Goal: Task Accomplishment & Management: Use online tool/utility

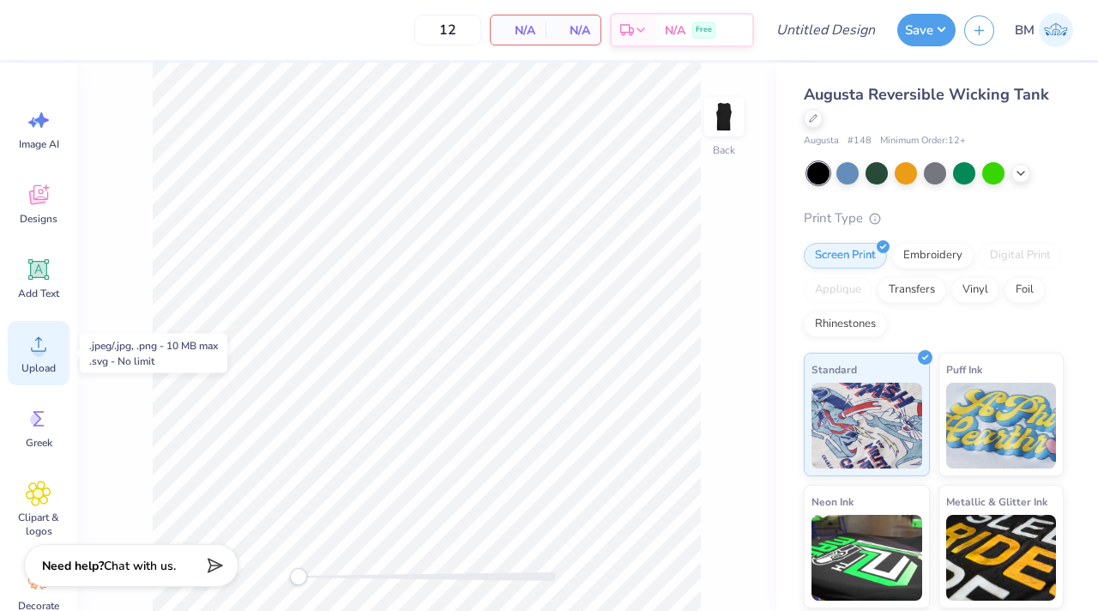
click at [46, 352] on icon at bounding box center [39, 344] width 26 height 26
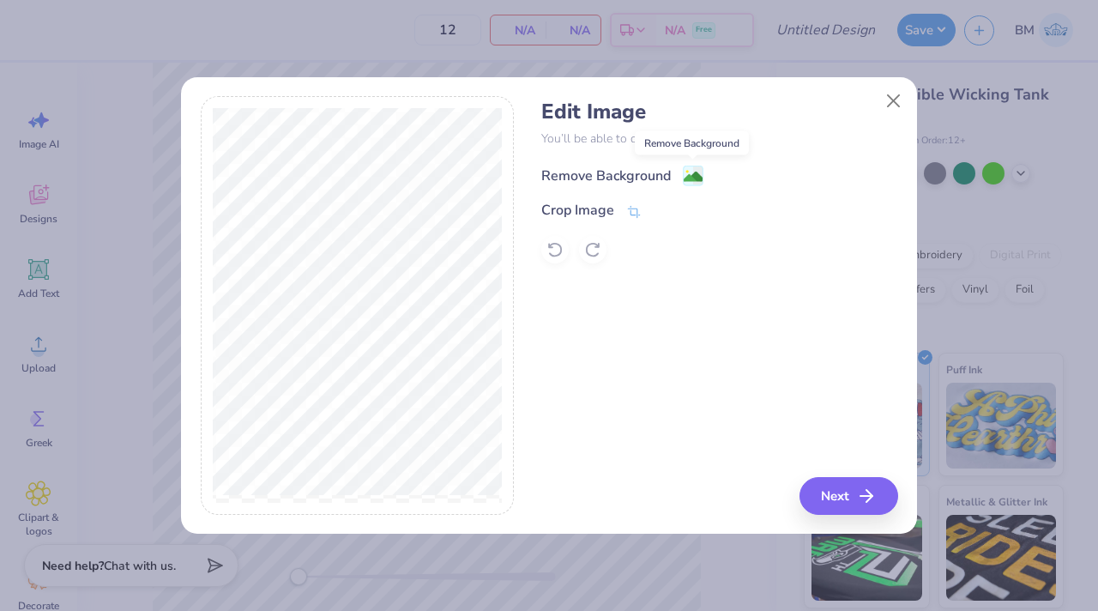
click at [615, 181] on image at bounding box center [693, 176] width 19 height 19
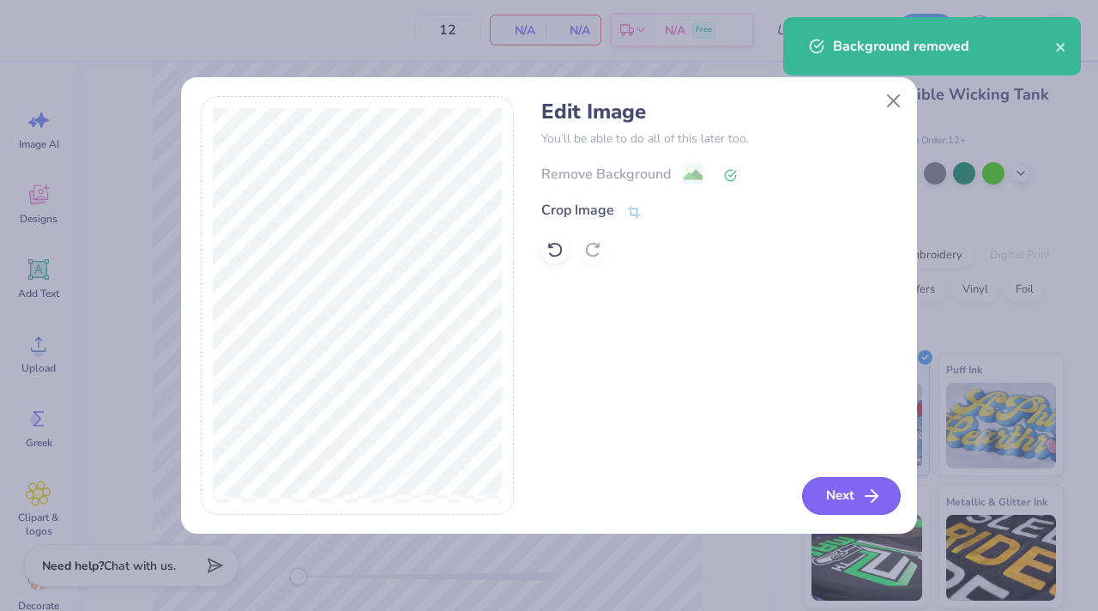
click at [615, 492] on button "Next" at bounding box center [851, 496] width 99 height 38
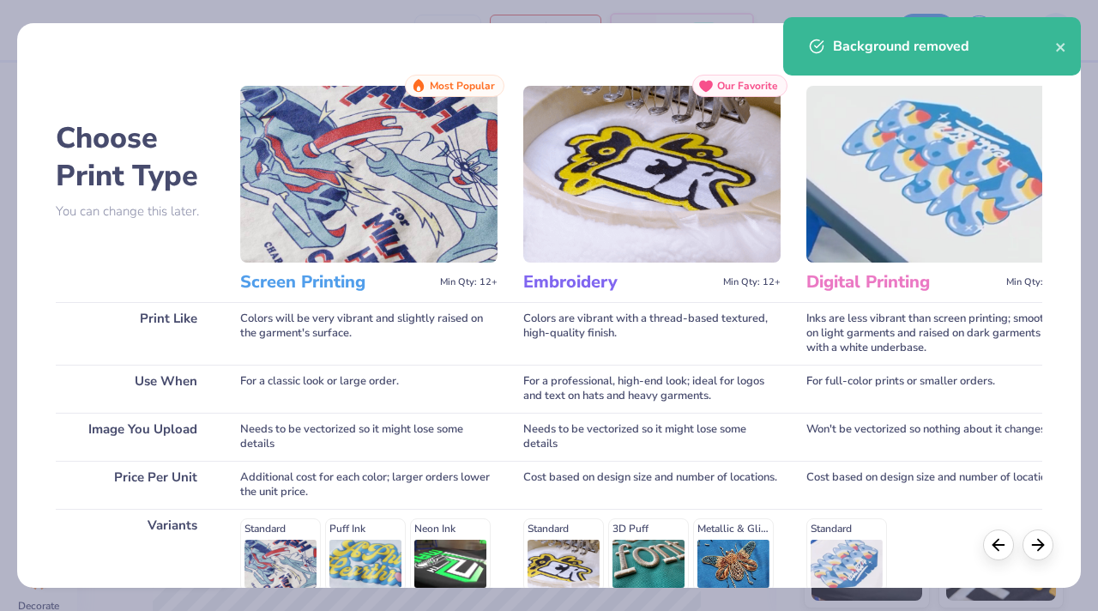
scroll to position [244, 0]
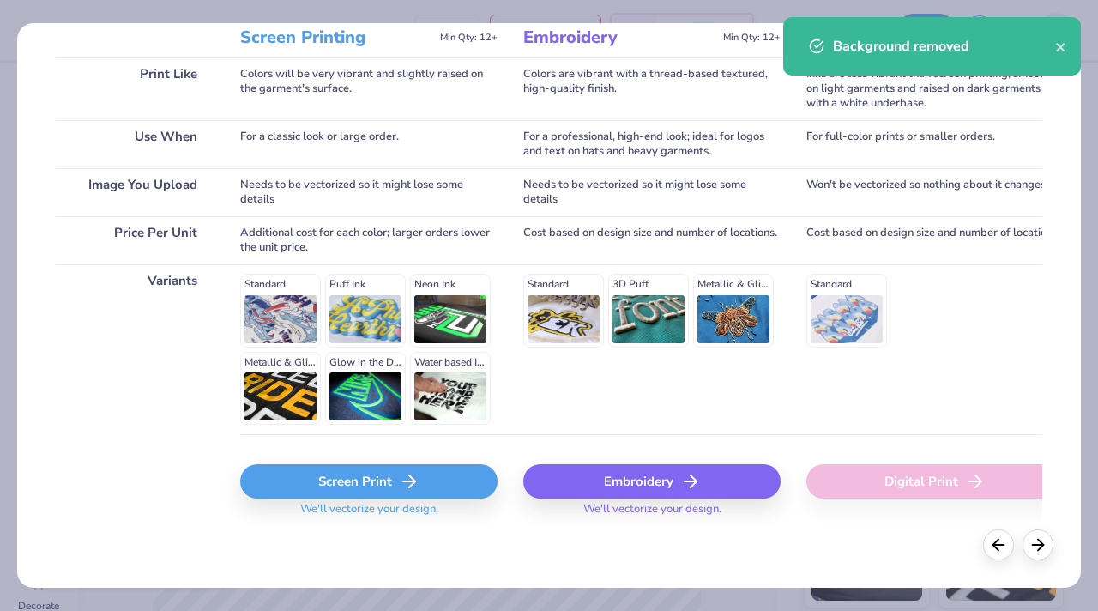
click at [338, 487] on div "Screen Print" at bounding box center [368, 481] width 257 height 34
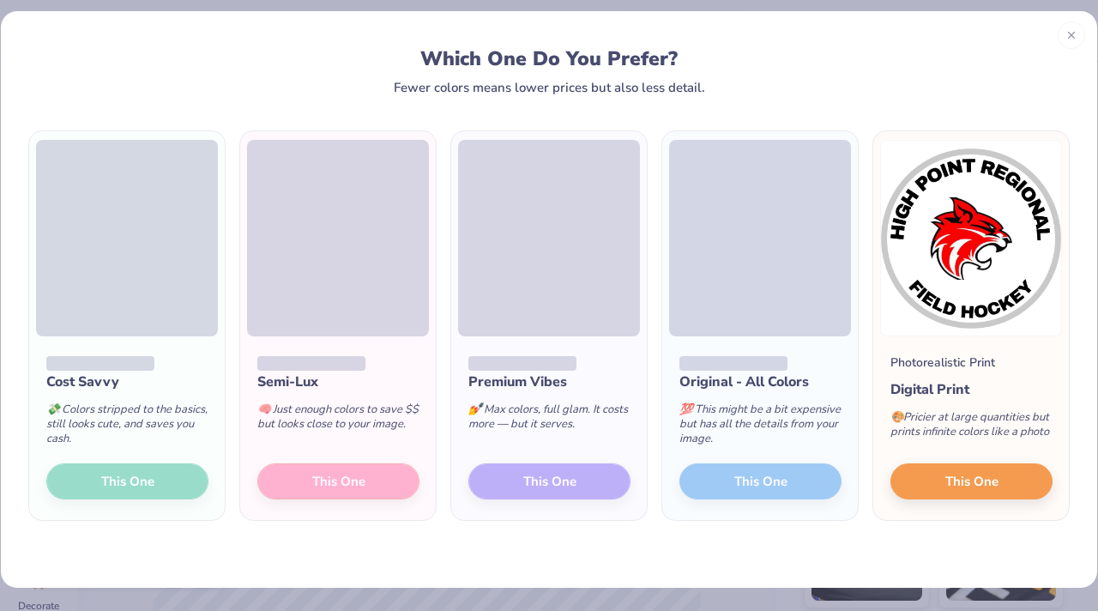
scroll to position [0, 0]
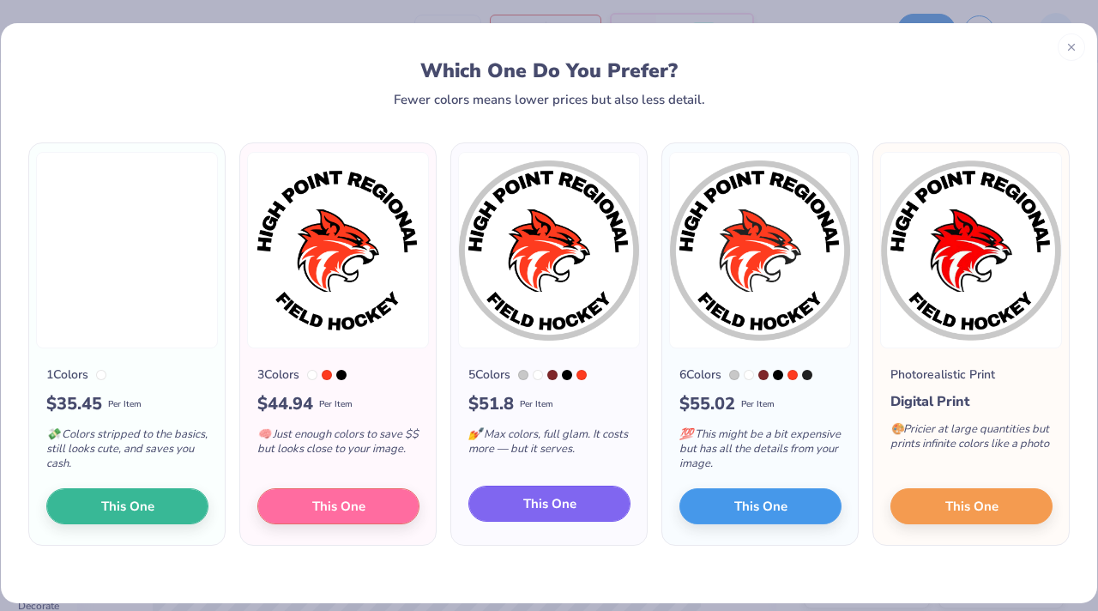
click at [529, 499] on span "This One" at bounding box center [549, 504] width 53 height 20
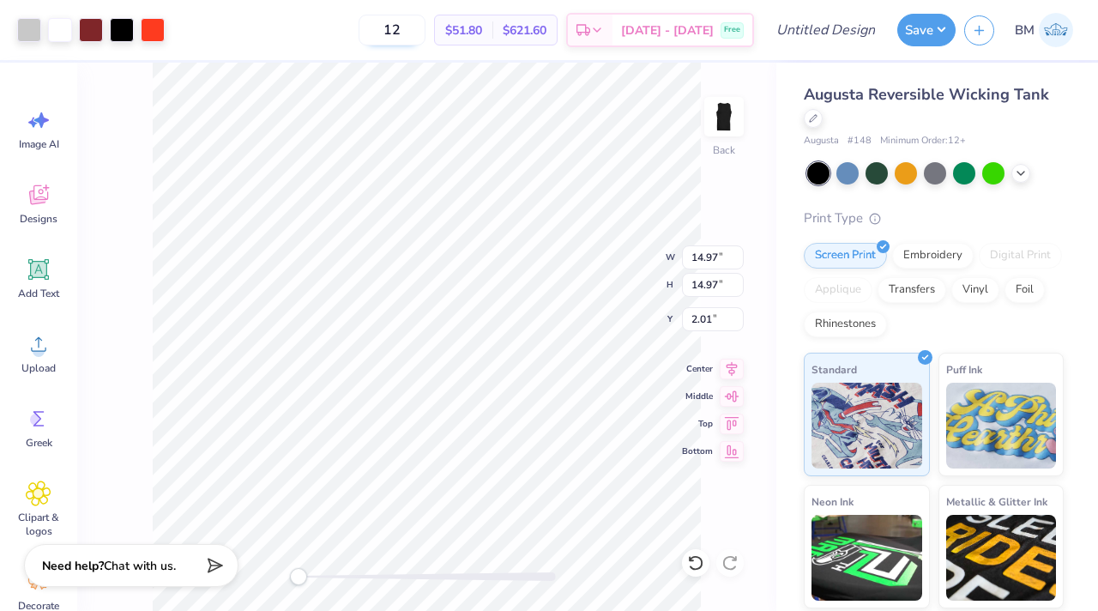
click at [416, 22] on input "12" at bounding box center [392, 30] width 67 height 31
type input "24"
click at [615, 131] on img at bounding box center [724, 116] width 69 height 69
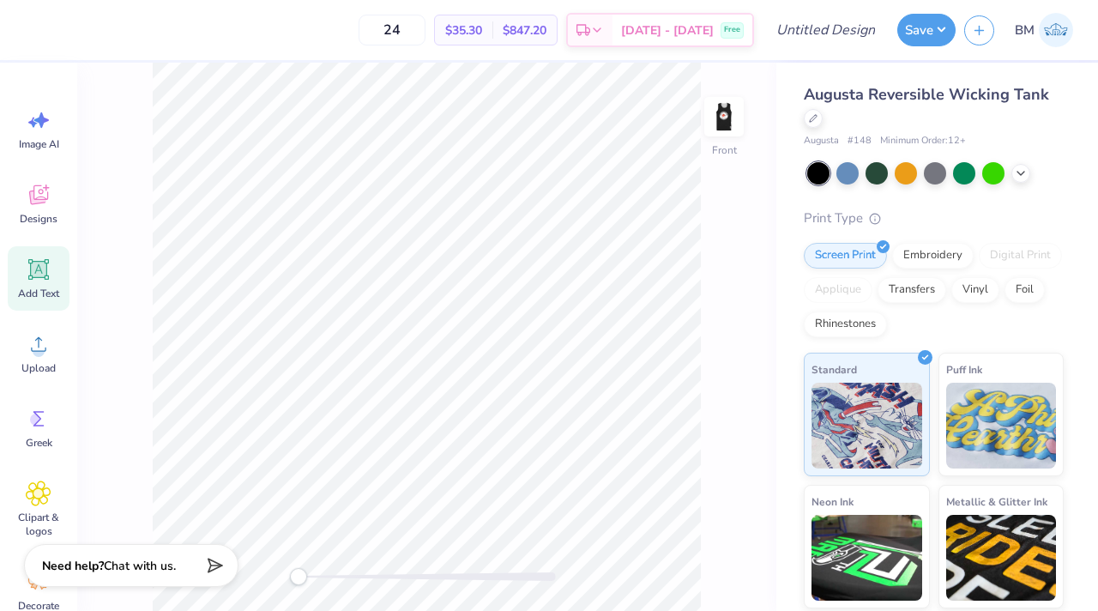
click at [29, 274] on icon at bounding box center [39, 269] width 26 height 26
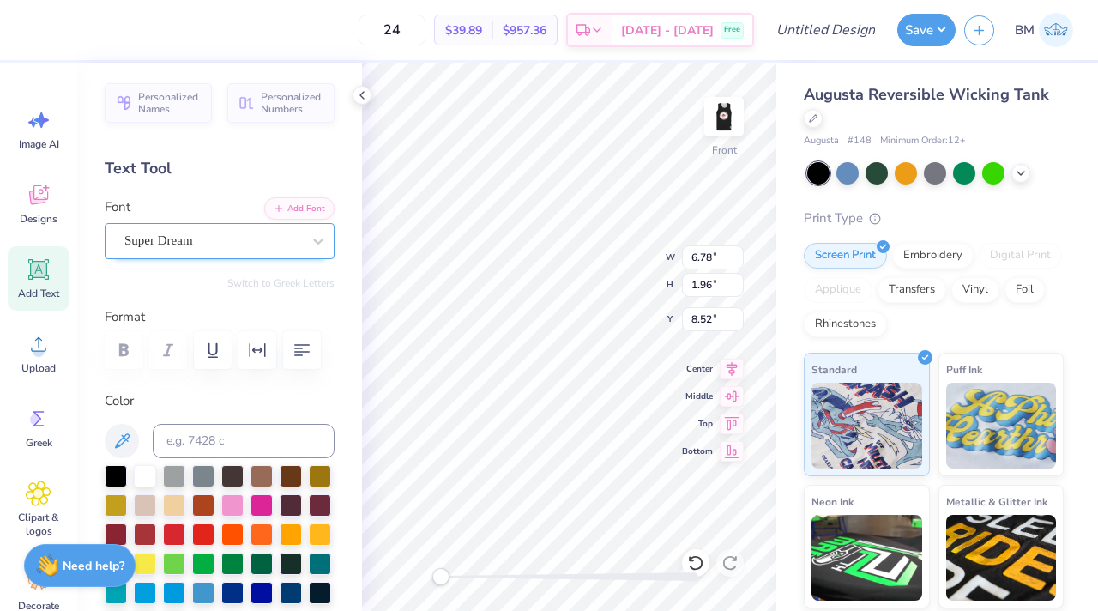
click at [227, 229] on div at bounding box center [212, 240] width 177 height 23
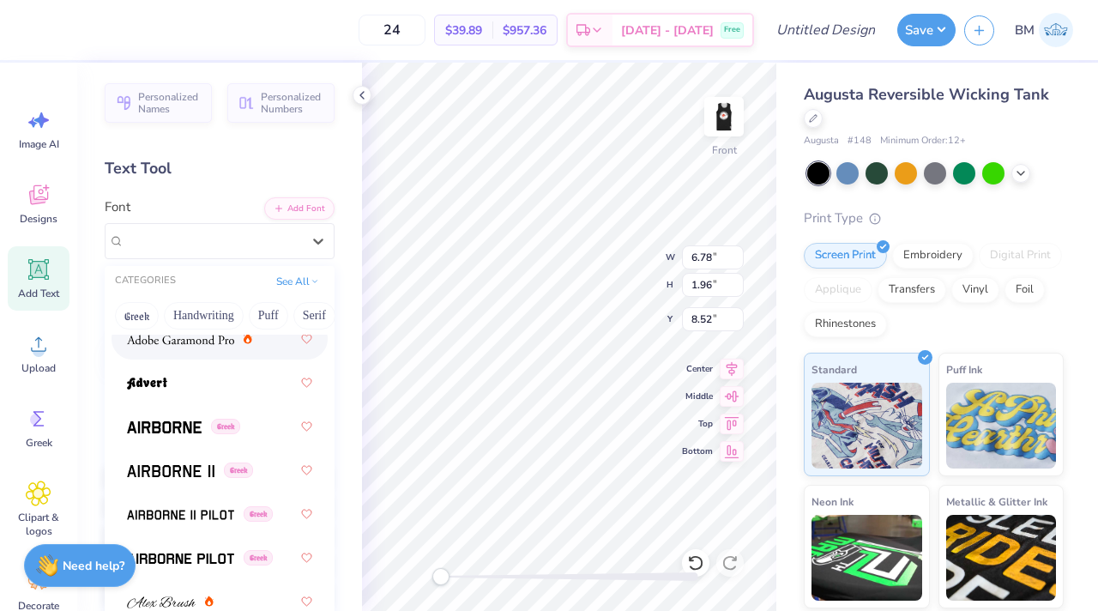
scroll to position [353, 0]
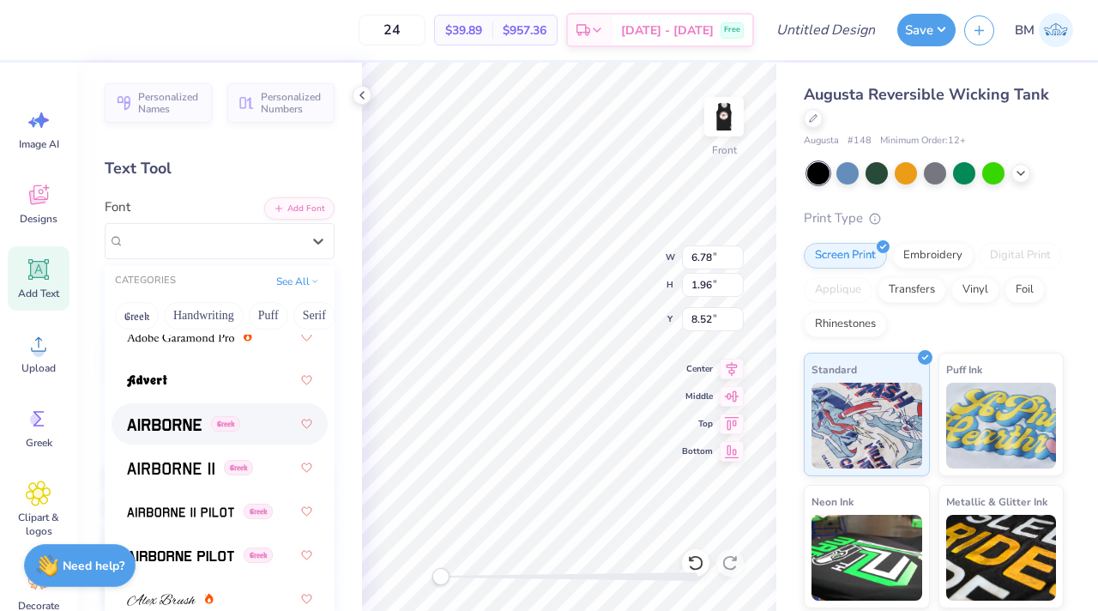
click at [179, 415] on span at bounding box center [164, 424] width 75 height 18
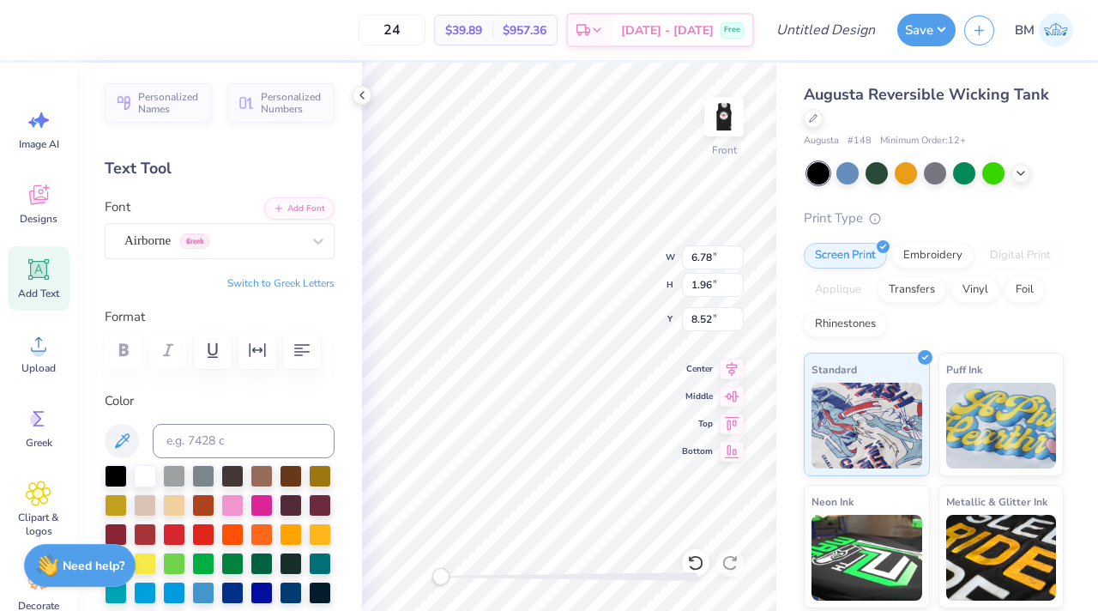
type textarea "Name"
click at [224, 239] on div "Airborne Greek" at bounding box center [213, 240] width 180 height 27
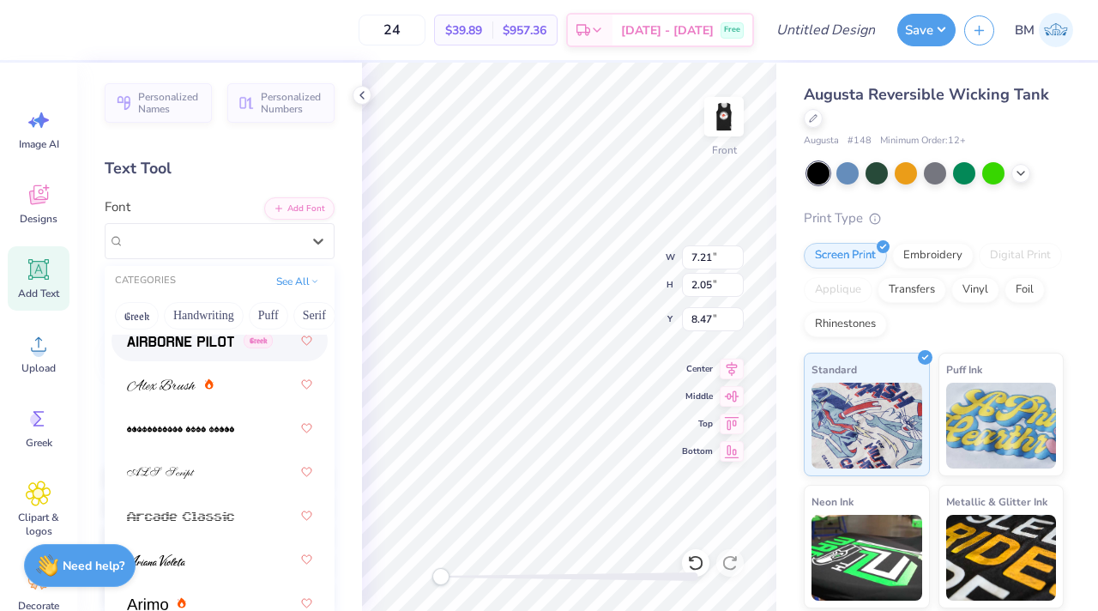
scroll to position [515, 0]
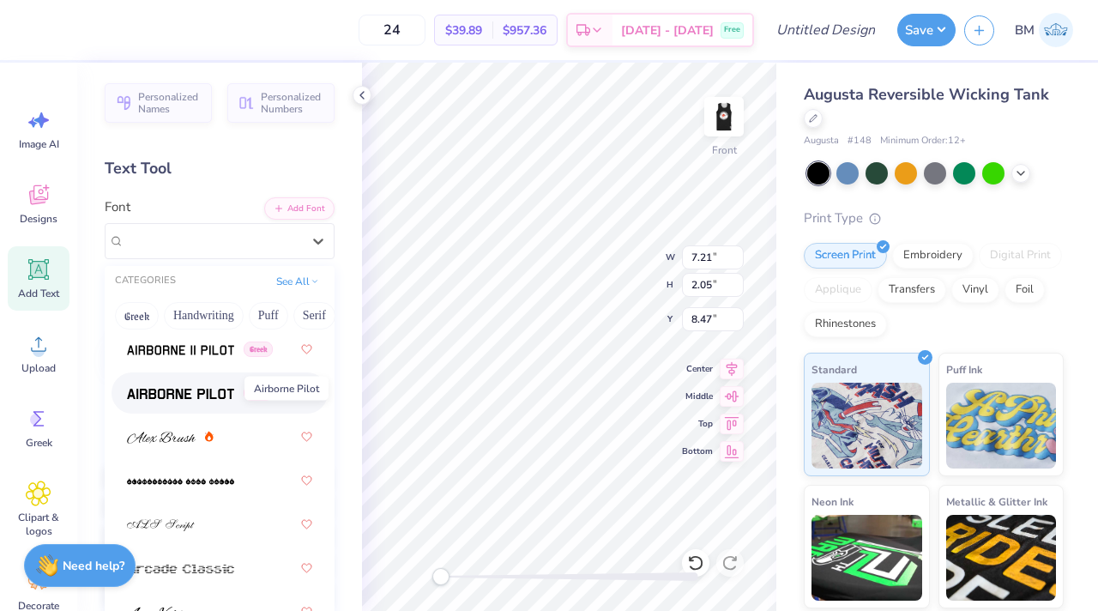
click at [195, 384] on span at bounding box center [180, 393] width 107 height 18
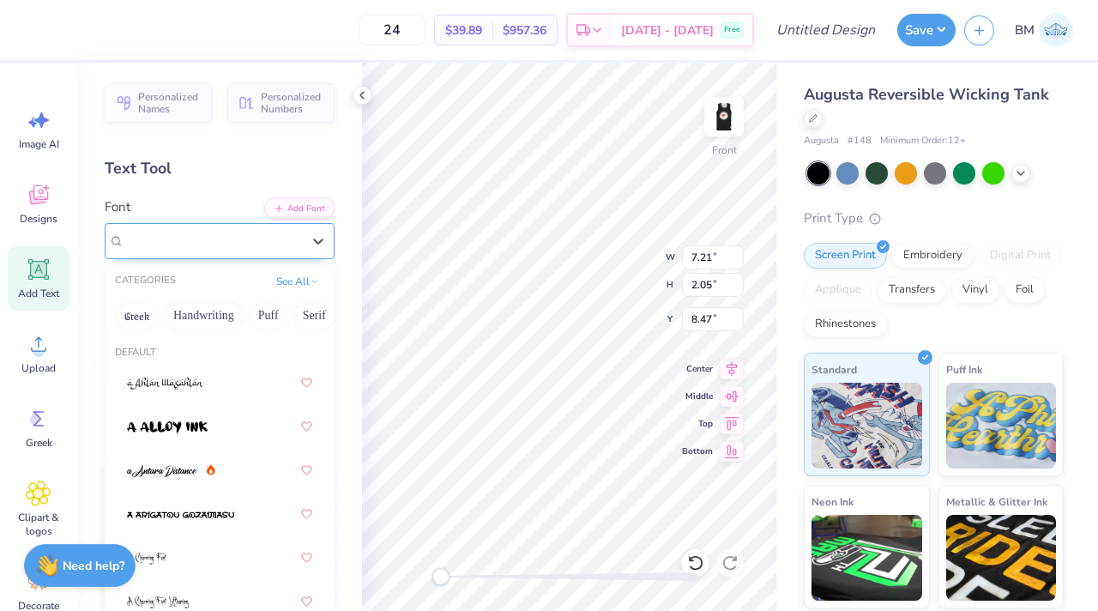
click at [229, 234] on div "Airborne Pilot Greek" at bounding box center [213, 240] width 180 height 27
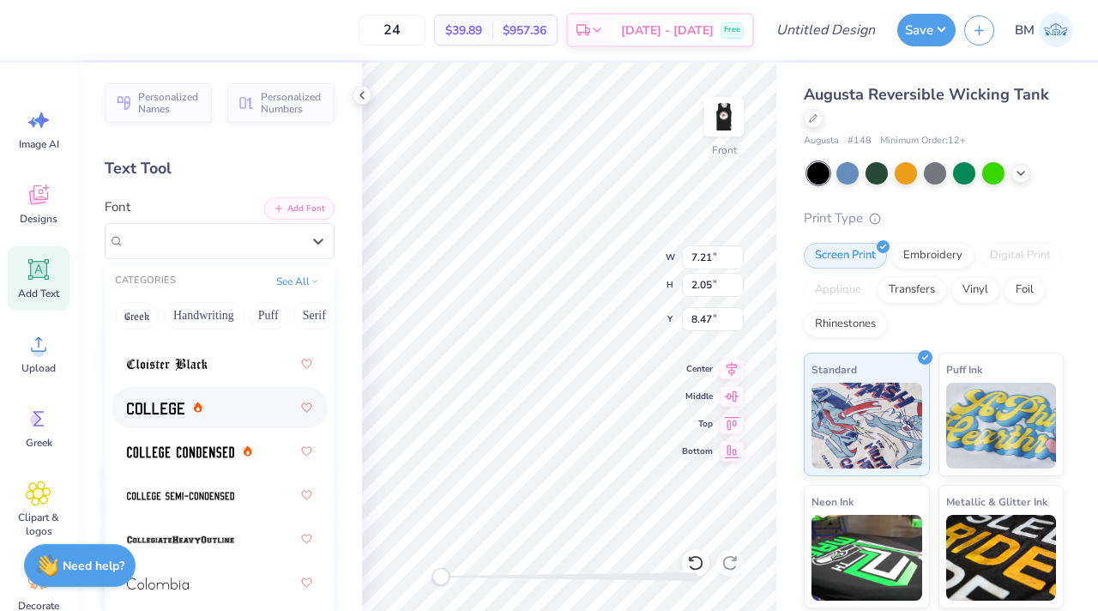
scroll to position [3131, 0]
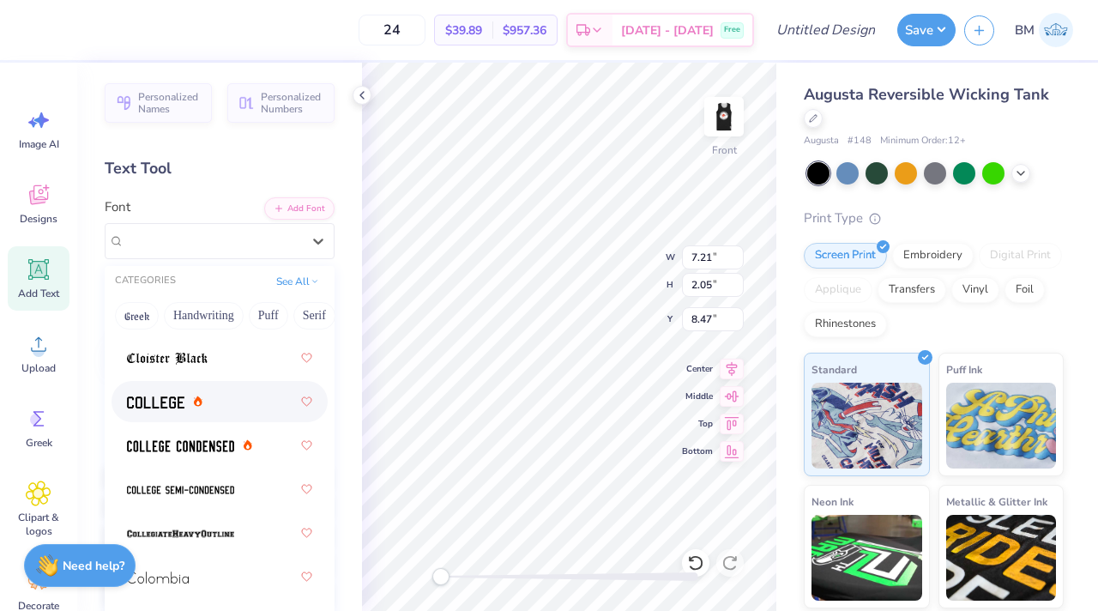
click at [168, 392] on div at bounding box center [219, 401] width 185 height 31
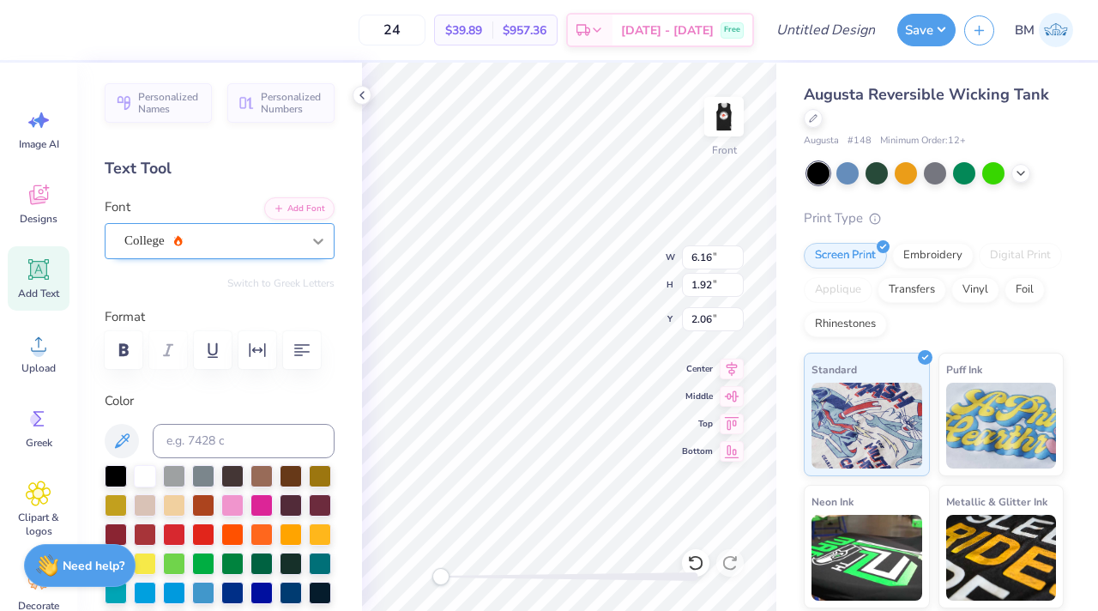
type input "2.05"
type textarea "2"
type textarea "00"
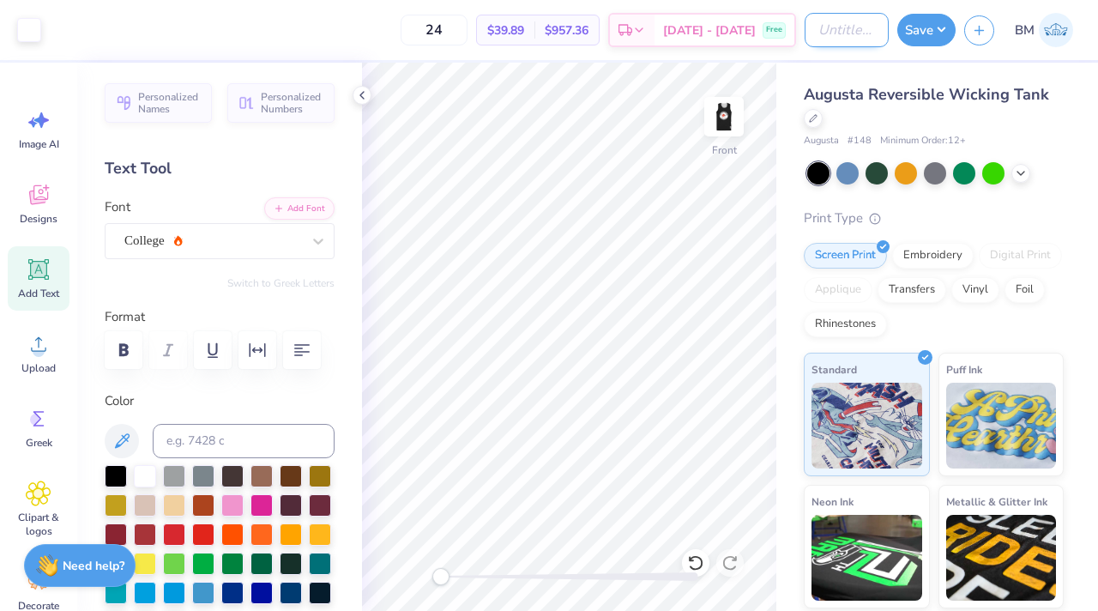
click at [615, 33] on input "Design Title" at bounding box center [847, 30] width 84 height 34
type input "fhockey1"
click at [615, 38] on button "Save" at bounding box center [926, 27] width 58 height 33
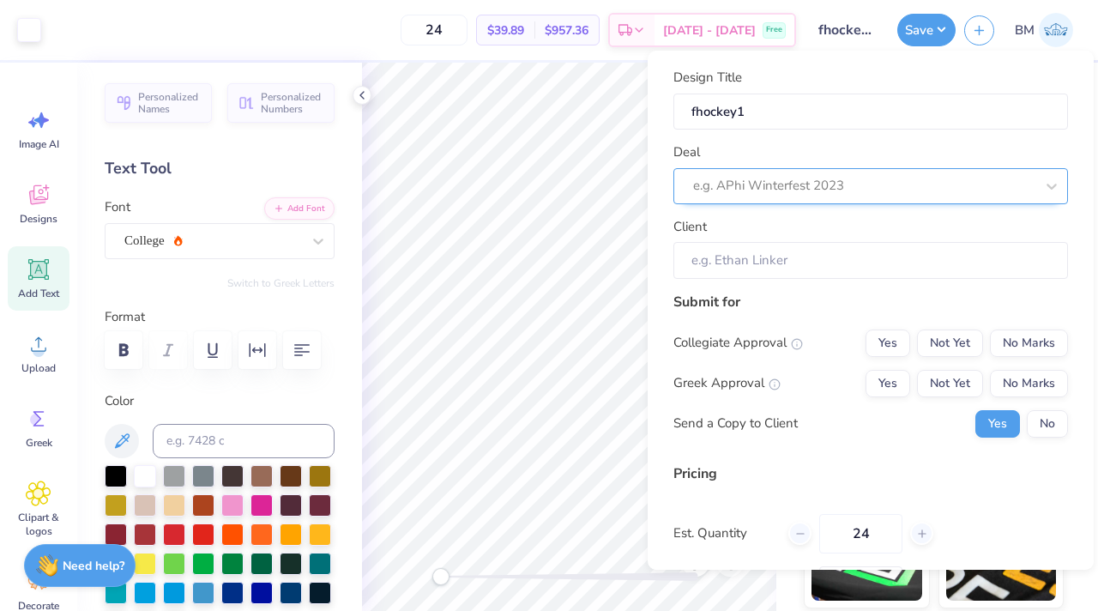
click at [615, 173] on div "e.g. APhi Winterfest 2023" at bounding box center [863, 185] width 345 height 27
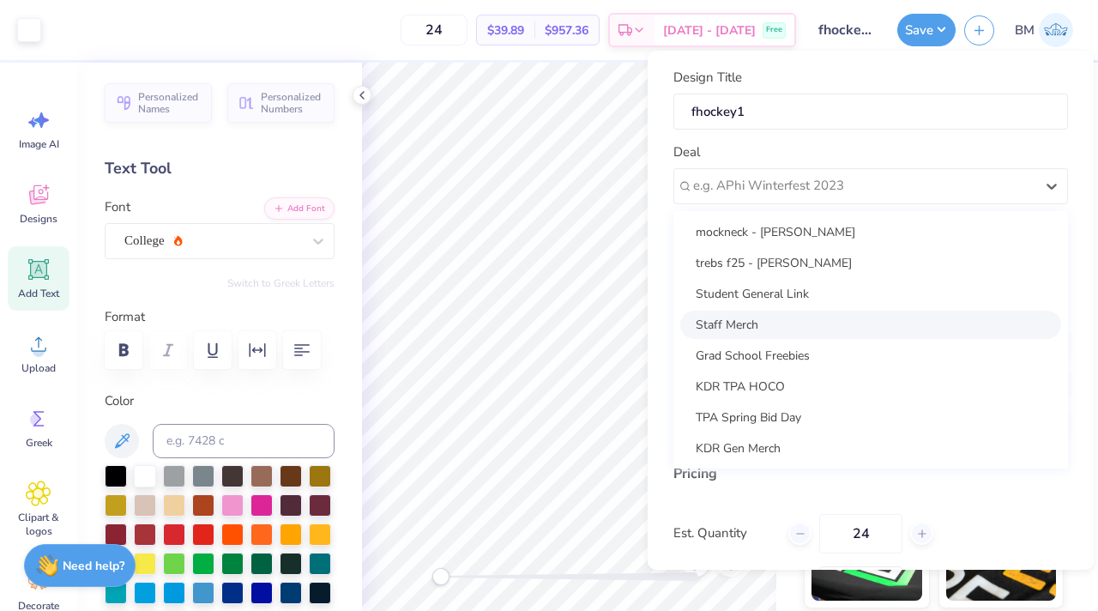
click at [615, 307] on div "Design Title fhockey1 Deal option Staff Merch focused, 4 of 25. 25 results avai…" at bounding box center [871, 310] width 446 height 519
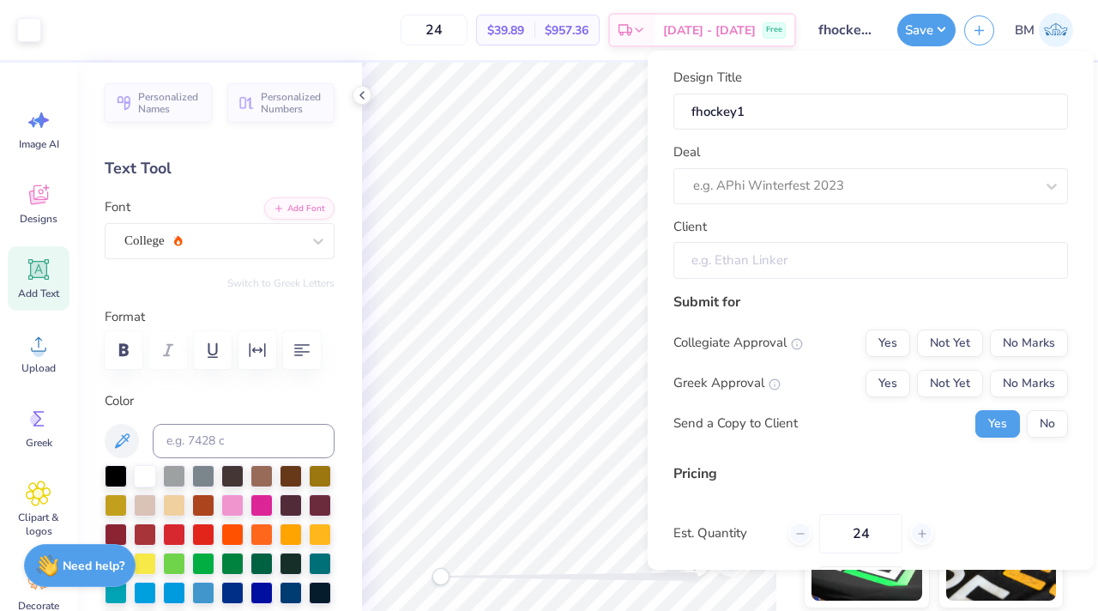
click at [615, 267] on input "Client" at bounding box center [870, 260] width 395 height 37
click at [615, 185] on div at bounding box center [863, 185] width 341 height 23
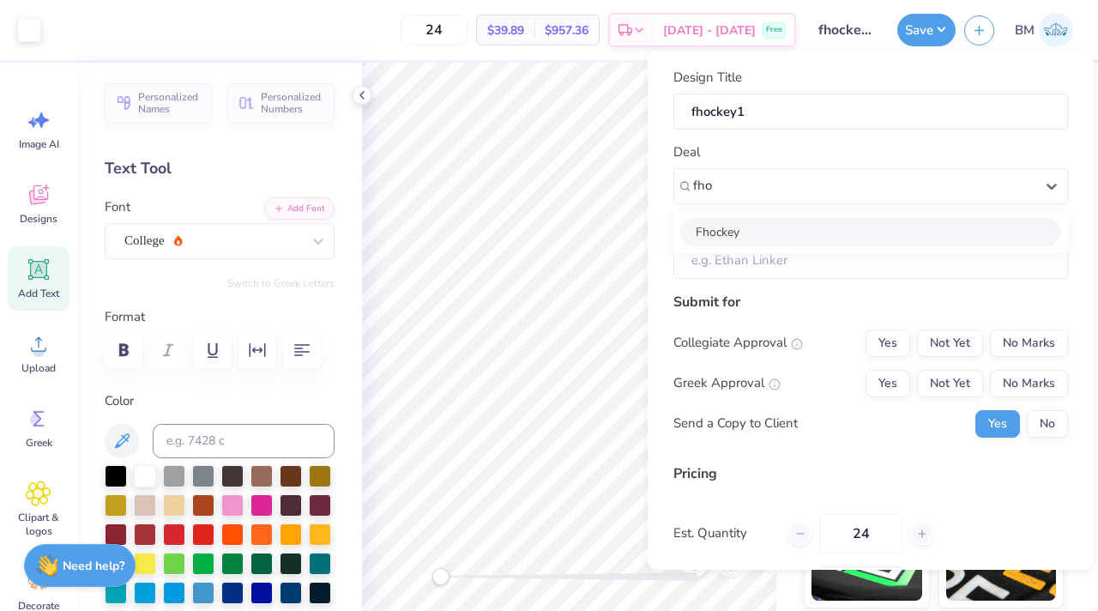
click at [615, 226] on div "Fhockey" at bounding box center [870, 232] width 381 height 28
type input "fho"
type input "[PERSON_NAME]"
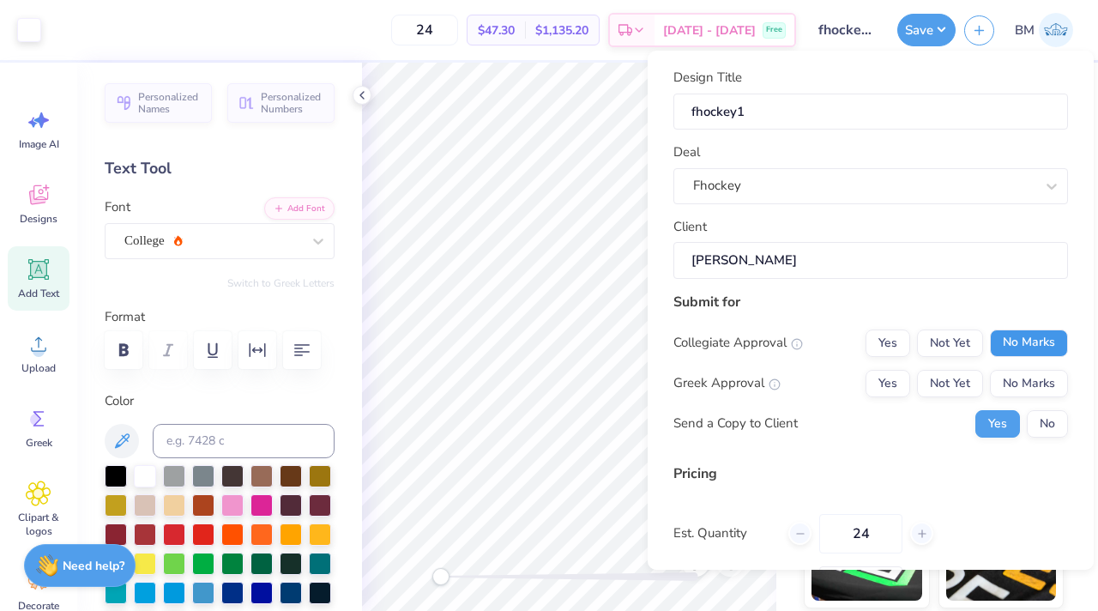
click at [615, 346] on button "No Marks" at bounding box center [1029, 342] width 78 height 27
click at [615, 395] on button "No Marks" at bounding box center [1029, 383] width 78 height 27
type input "$39.89"
click at [615, 33] on button "Save" at bounding box center [926, 27] width 58 height 33
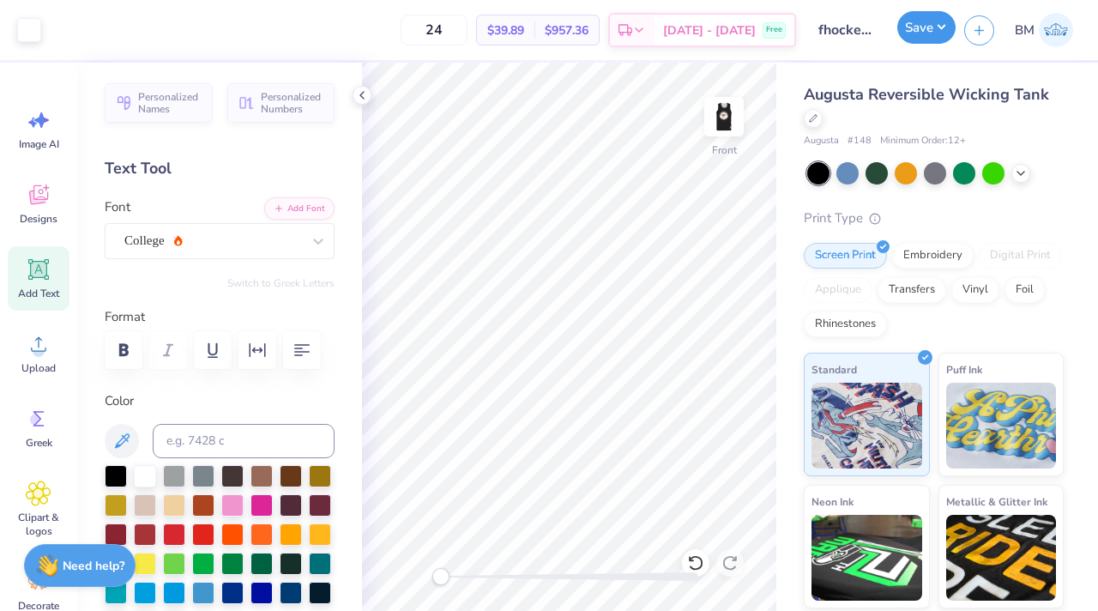
click at [615, 32] on button "Save" at bounding box center [926, 27] width 58 height 33
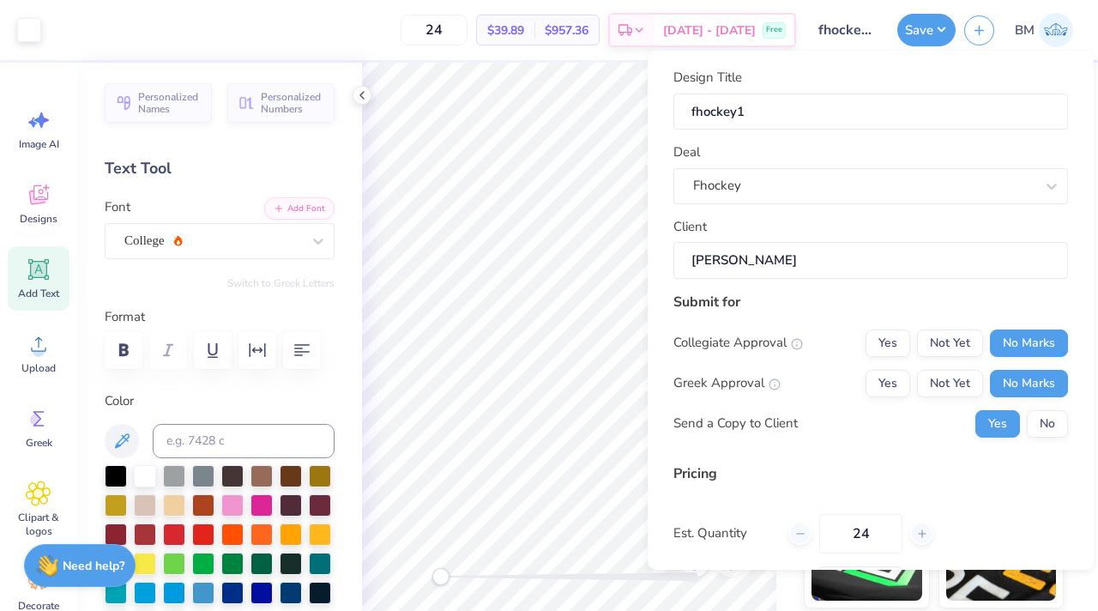
scroll to position [135, 0]
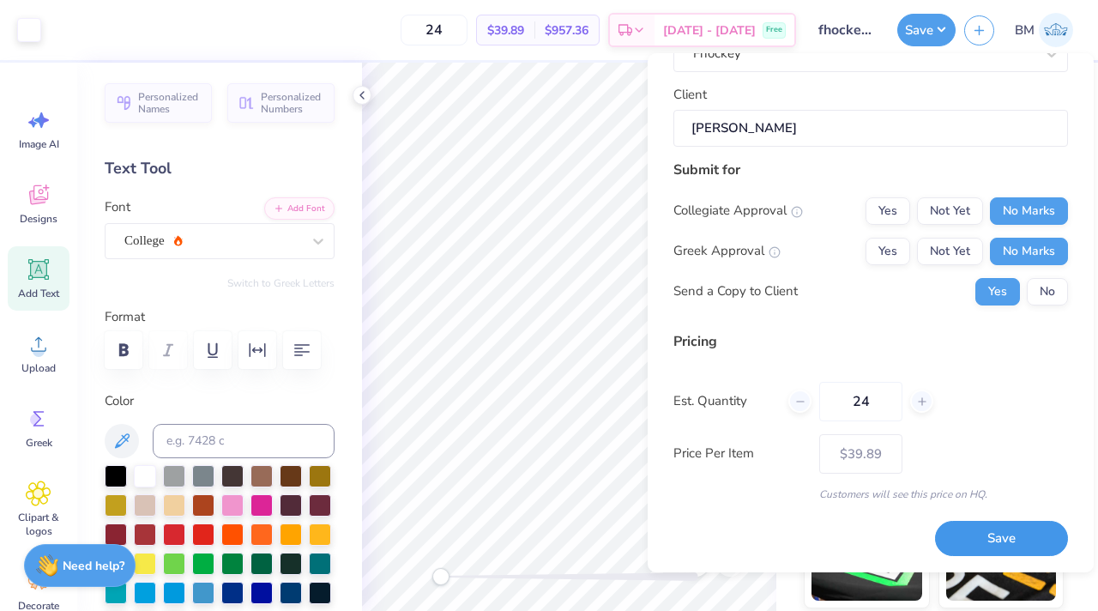
click at [615, 527] on button "Save" at bounding box center [1001, 538] width 133 height 35
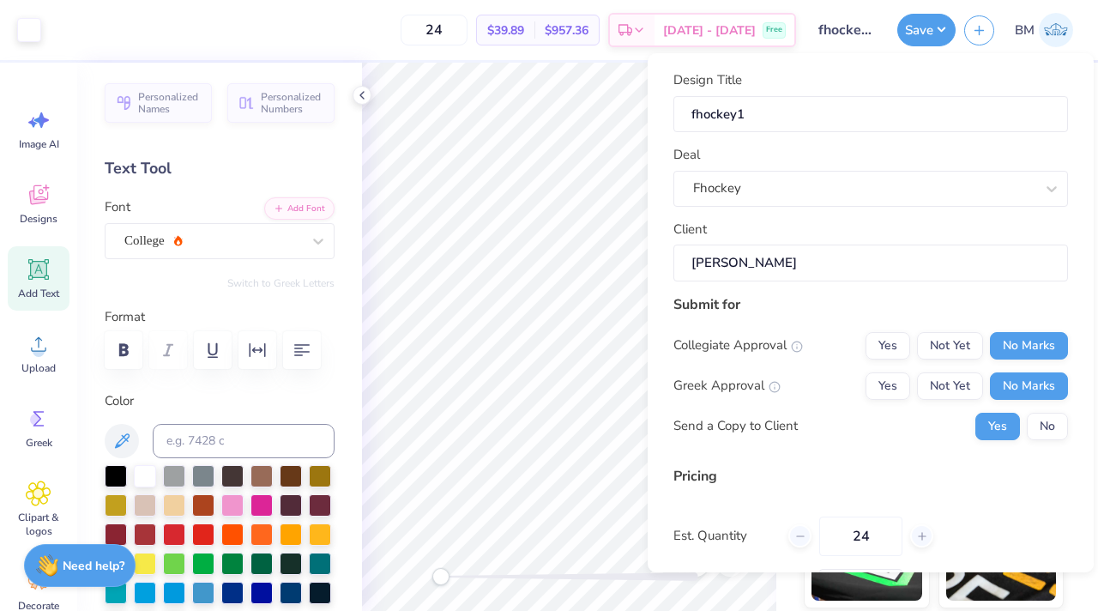
type input "$39.89"
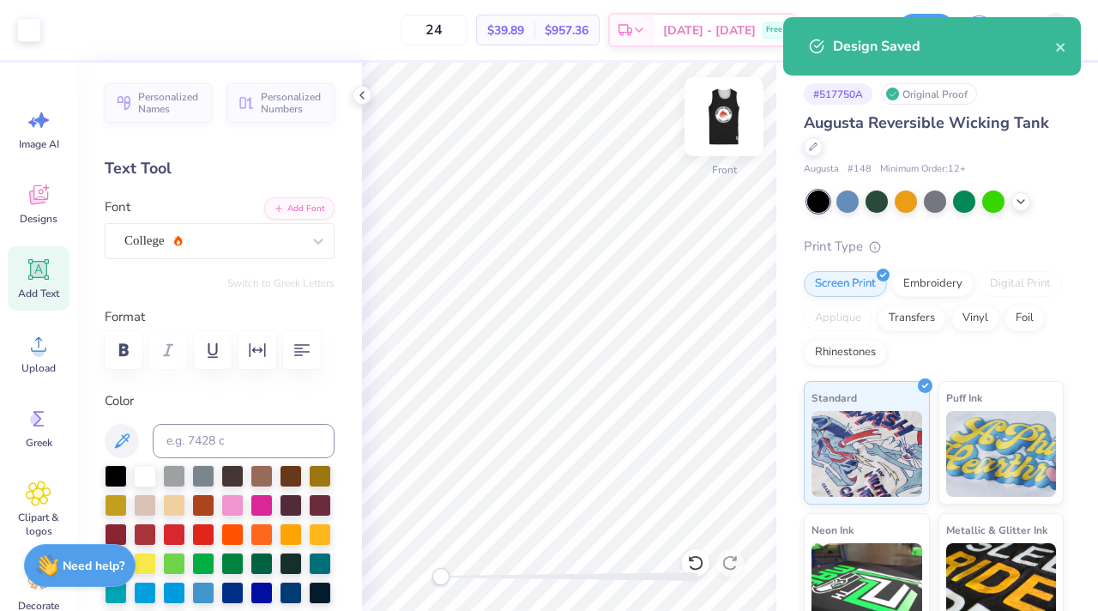
click at [615, 139] on img at bounding box center [724, 116] width 69 height 69
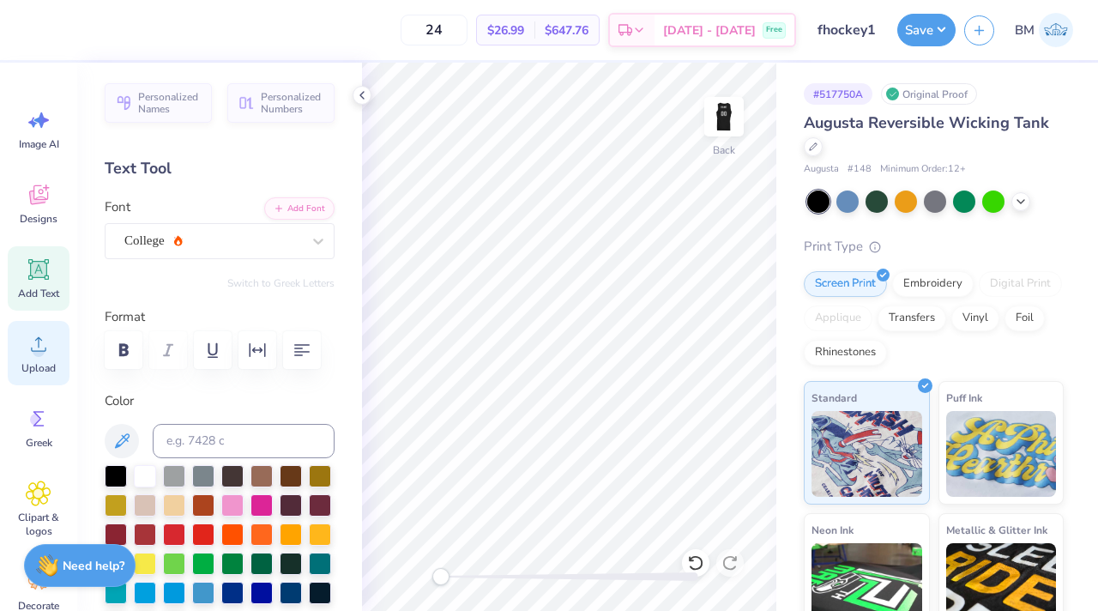
click at [37, 359] on div "Upload" at bounding box center [39, 353] width 62 height 64
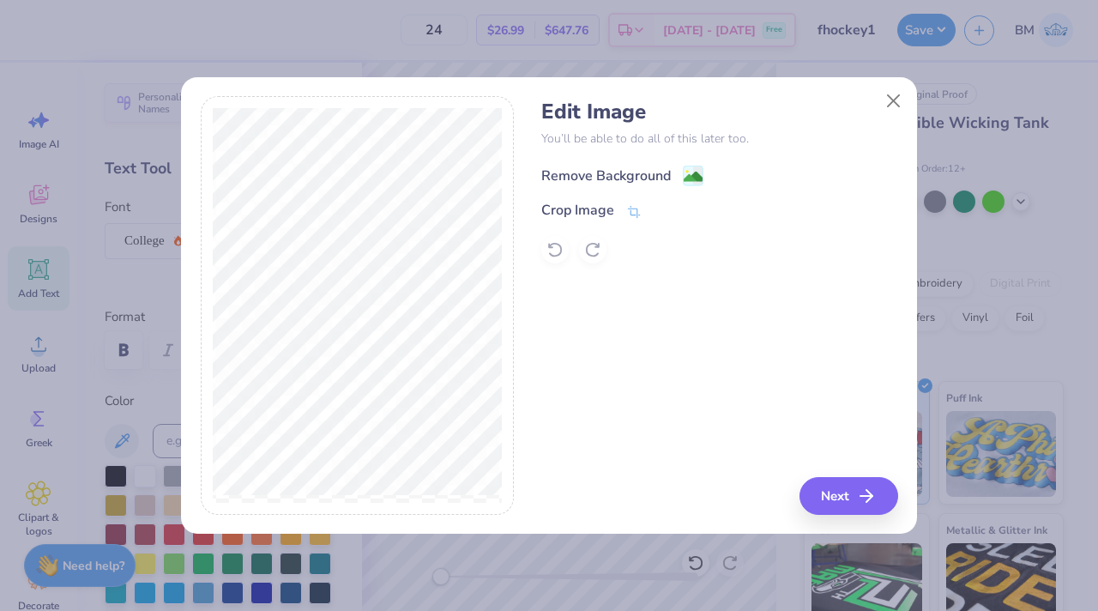
click at [615, 170] on image at bounding box center [693, 176] width 19 height 19
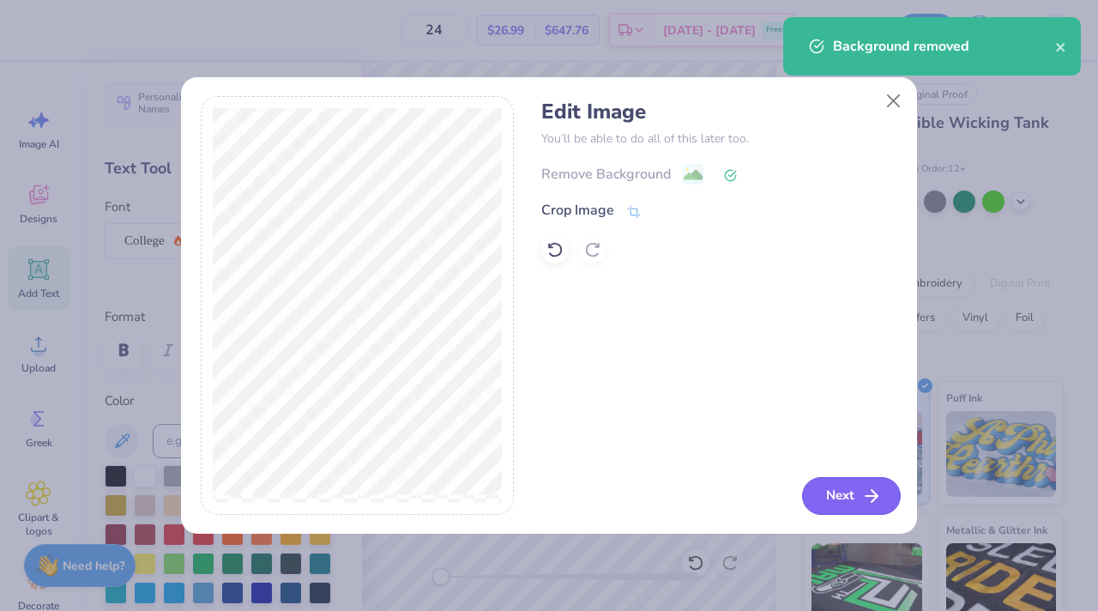
click at [615, 494] on button "Next" at bounding box center [851, 496] width 99 height 38
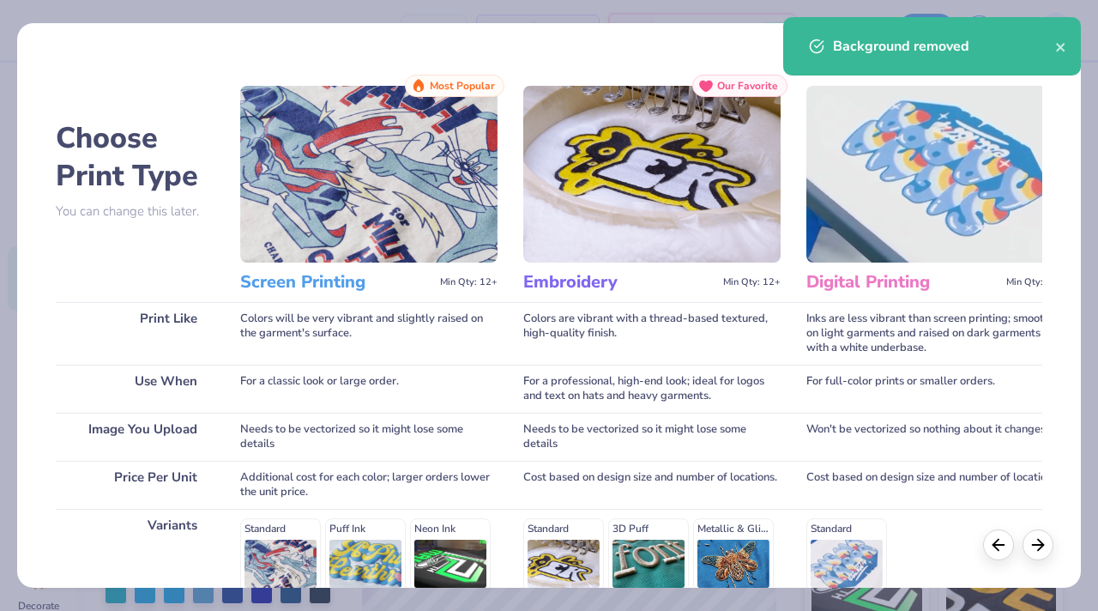
scroll to position [244, 0]
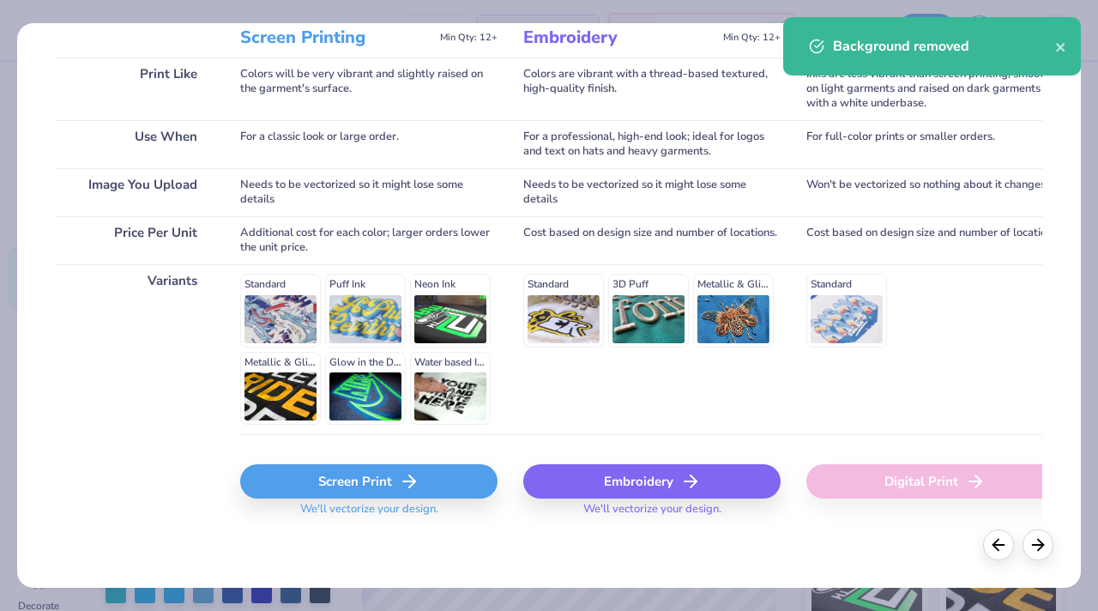
click at [389, 474] on div "Screen Print" at bounding box center [368, 481] width 257 height 34
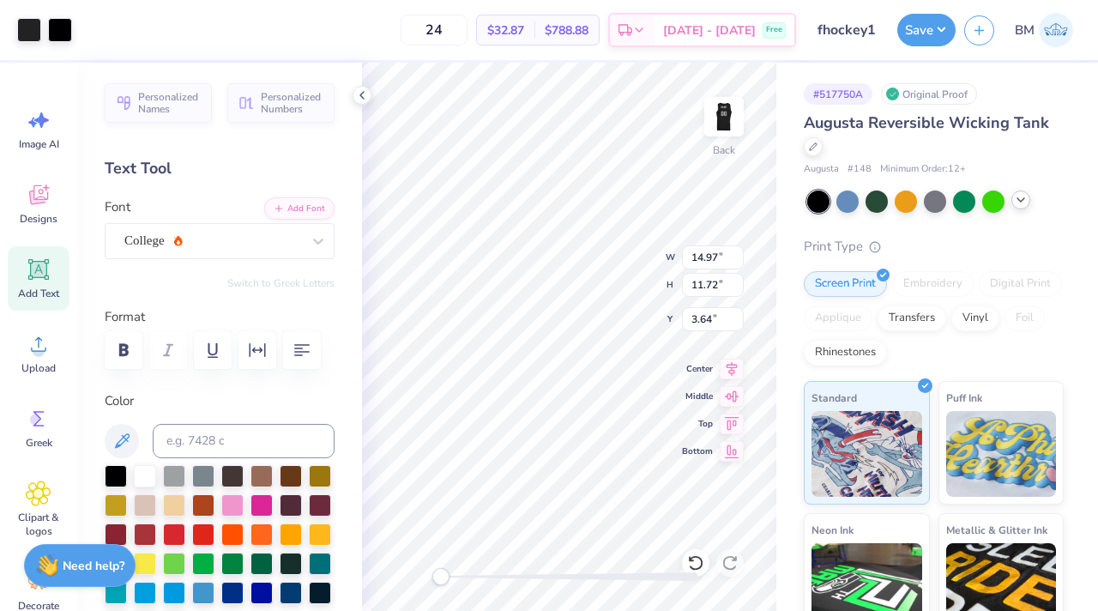
click at [615, 205] on icon at bounding box center [1021, 200] width 14 height 14
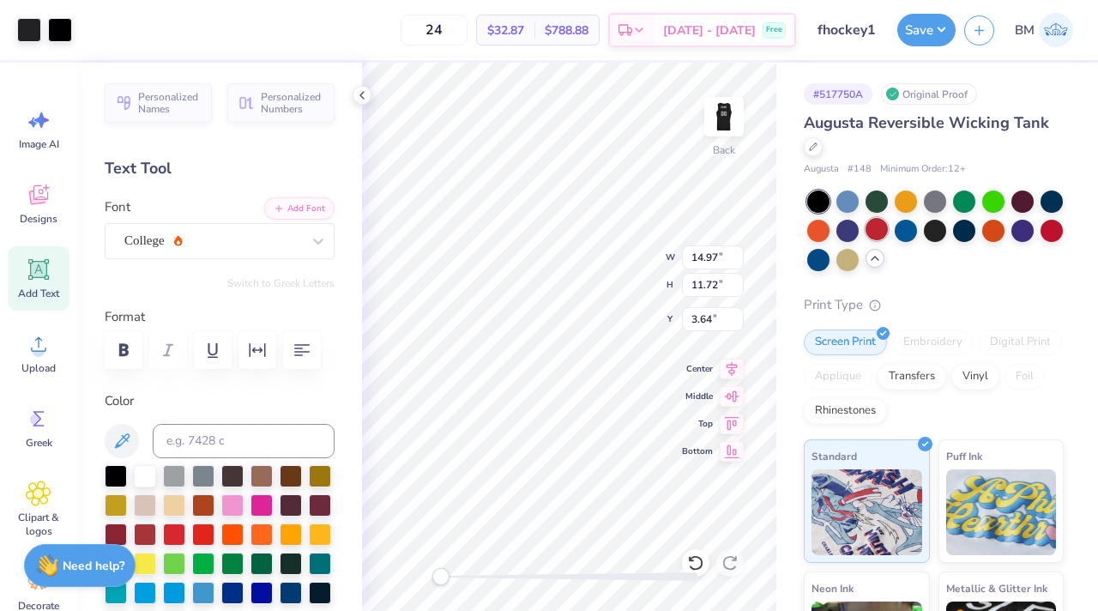
click at [615, 225] on div at bounding box center [876, 229] width 22 height 22
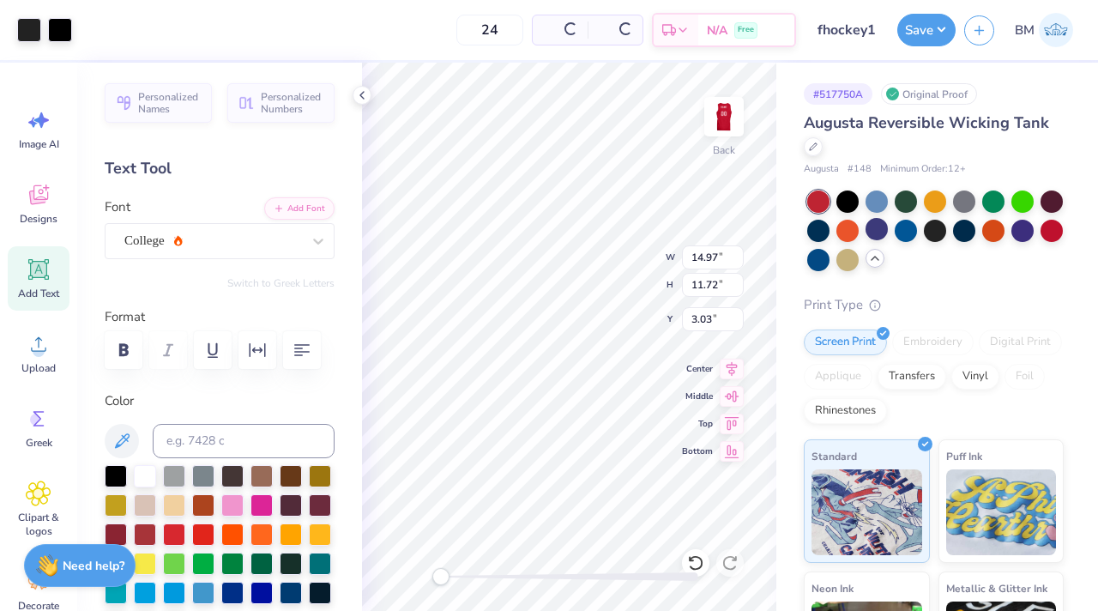
type input "3.03"
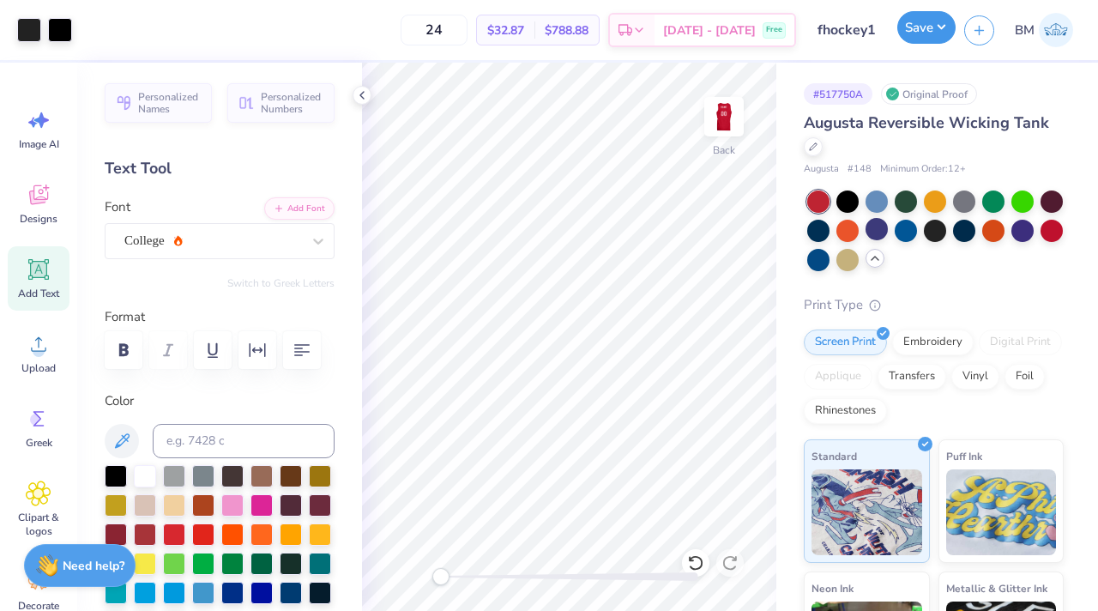
click at [615, 27] on button "Save" at bounding box center [926, 27] width 58 height 33
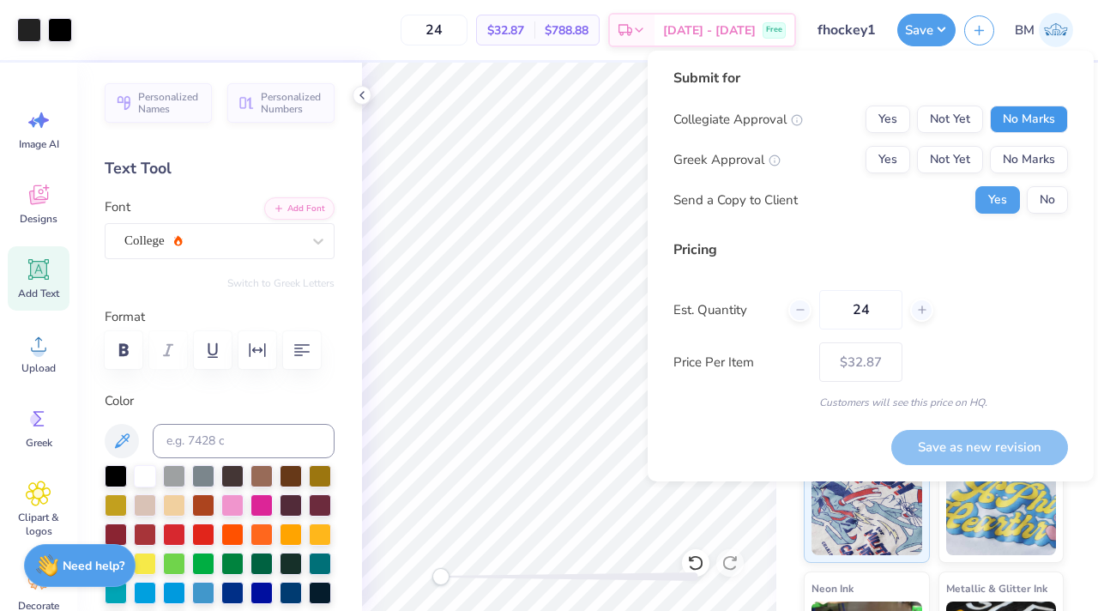
click at [615, 125] on button "No Marks" at bounding box center [1029, 118] width 78 height 27
click at [615, 171] on button "No Marks" at bounding box center [1029, 159] width 78 height 27
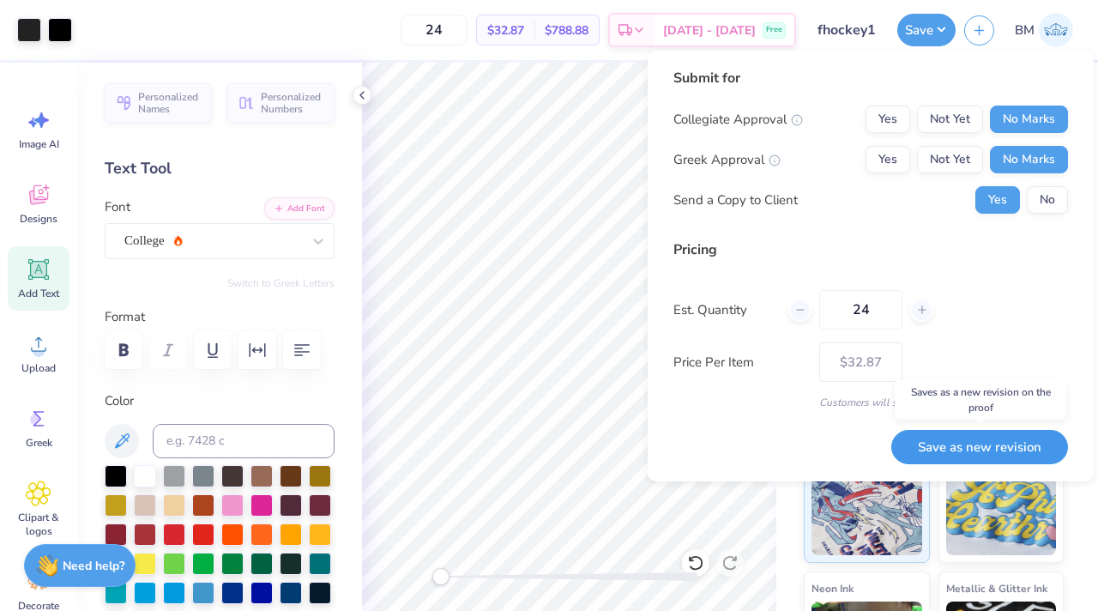
click at [615, 443] on button "Save as new revision" at bounding box center [979, 447] width 177 height 35
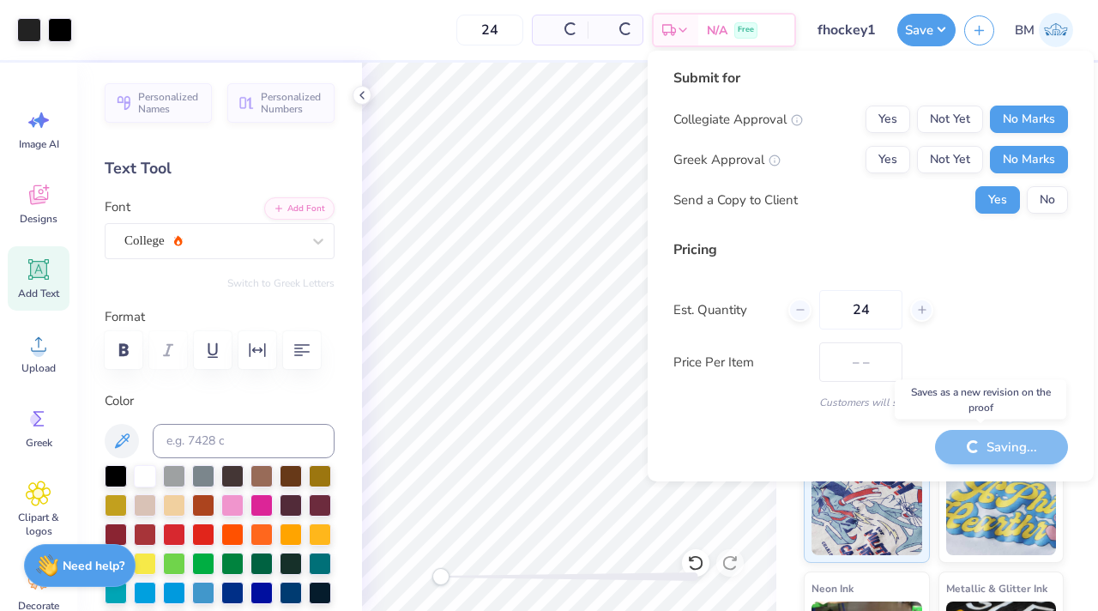
type input "$32.87"
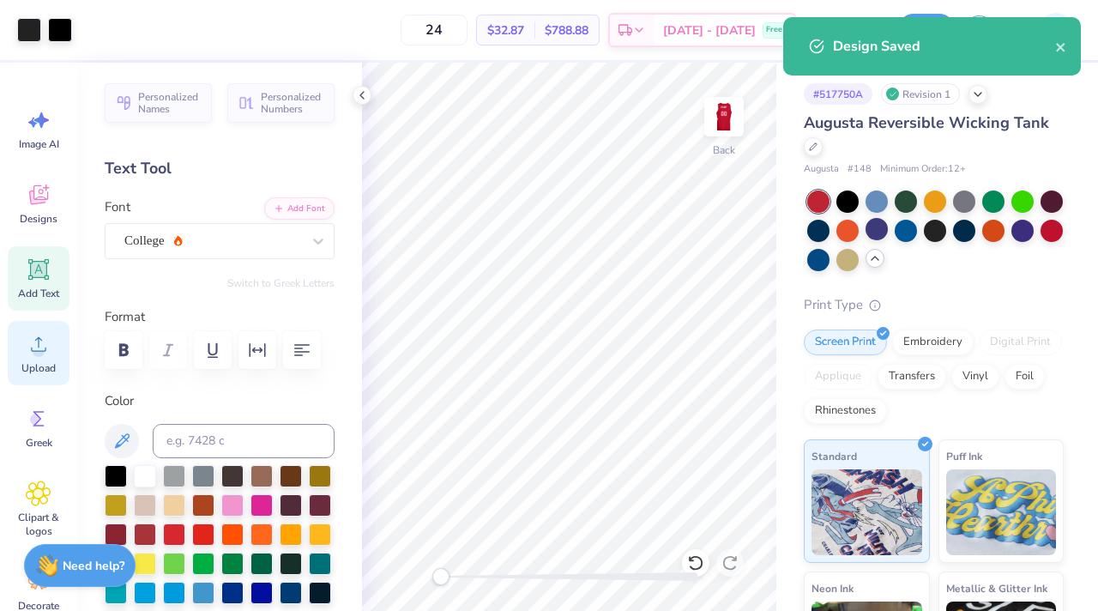
click at [38, 352] on circle at bounding box center [39, 351] width 12 height 12
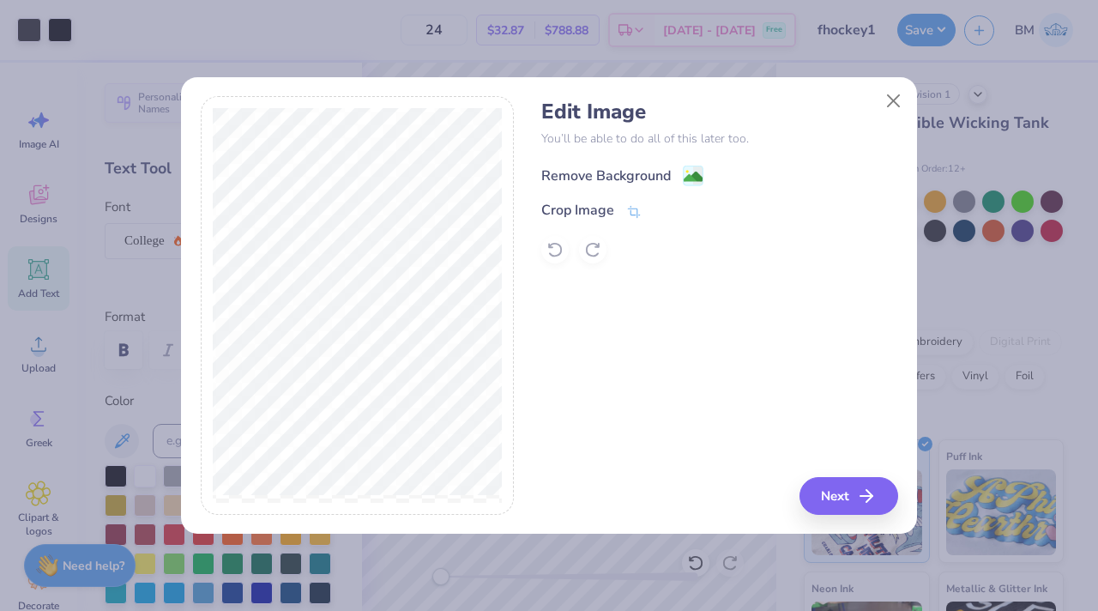
click at [615, 171] on div "Remove Background" at bounding box center [622, 175] width 162 height 21
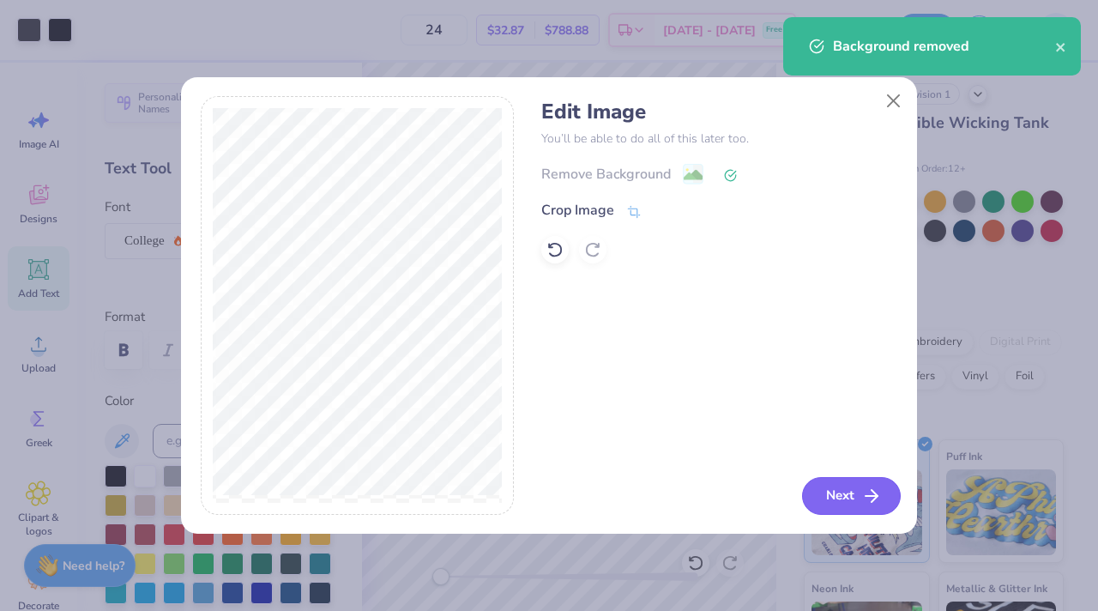
click at [615, 506] on button "Next" at bounding box center [851, 496] width 99 height 38
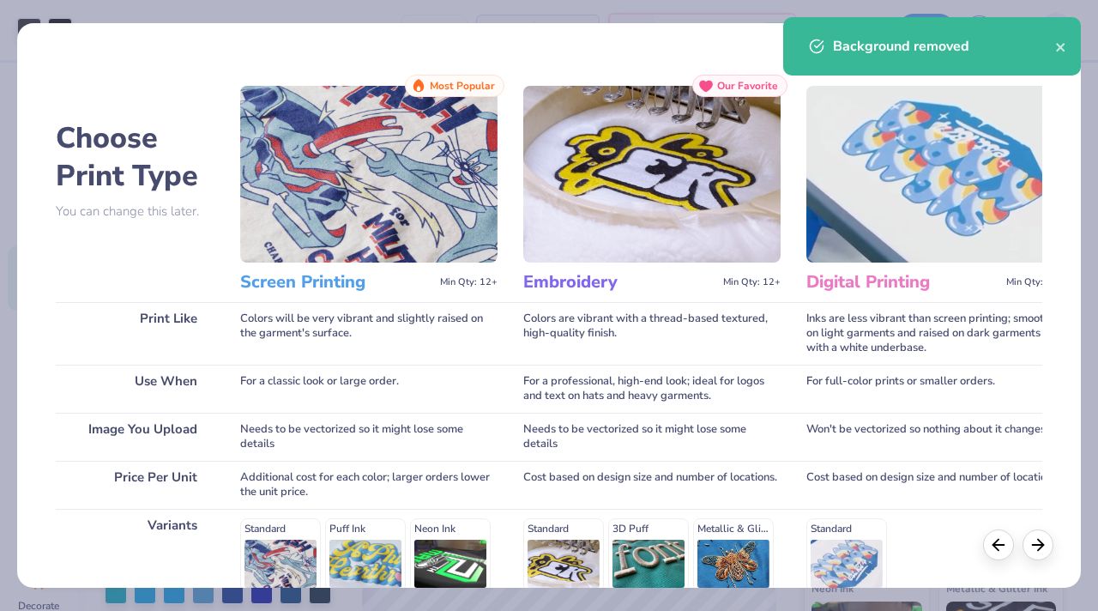
scroll to position [244, 0]
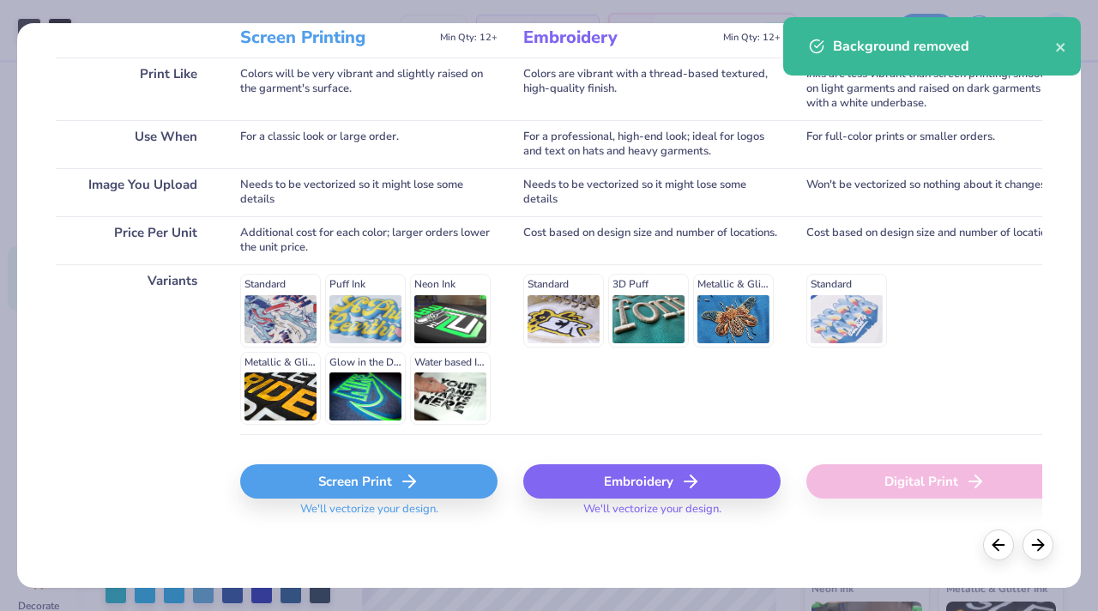
click at [351, 480] on div "Screen Print" at bounding box center [368, 481] width 257 height 34
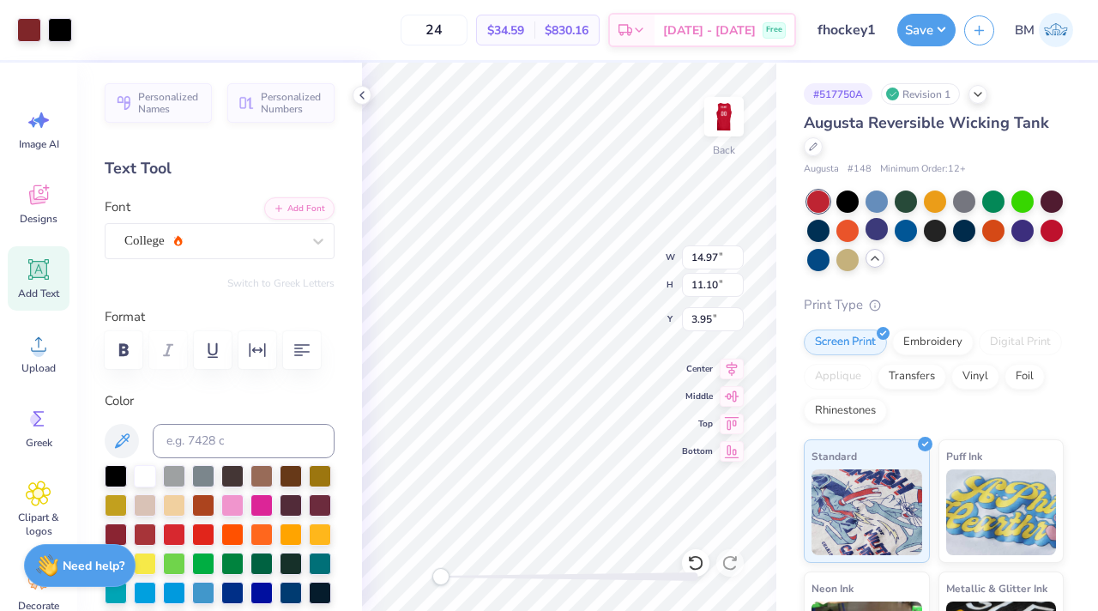
type input "9.10"
type input "7.12"
type input "3.67"
click at [615, 262] on icon at bounding box center [875, 258] width 14 height 14
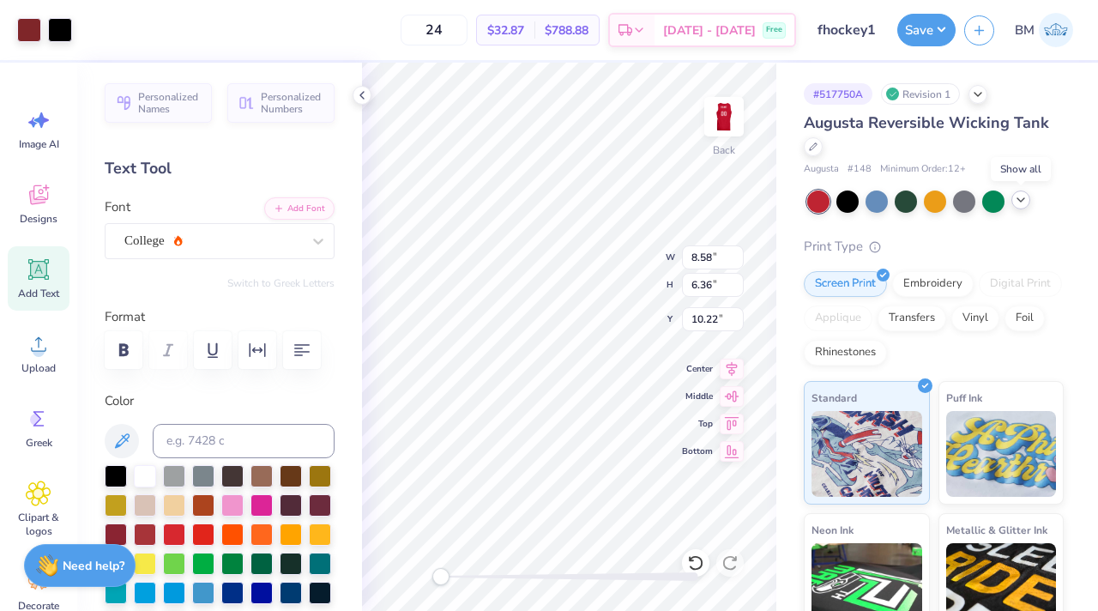
click at [615, 198] on icon at bounding box center [1021, 200] width 14 height 14
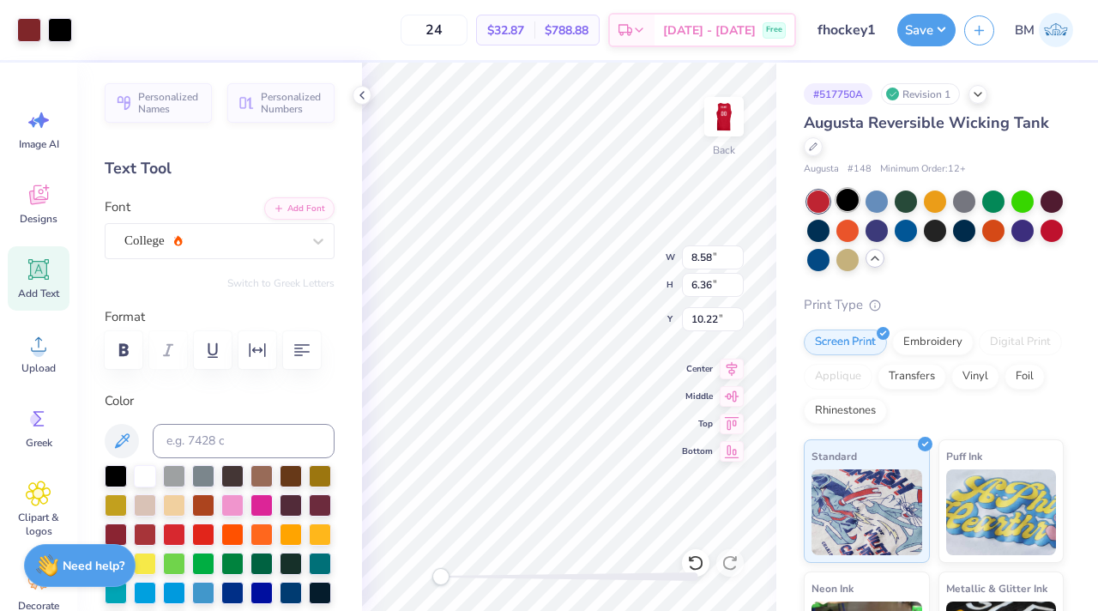
click at [615, 202] on div at bounding box center [847, 200] width 22 height 22
type input "10.58"
type input "7.84"
type input "3.53"
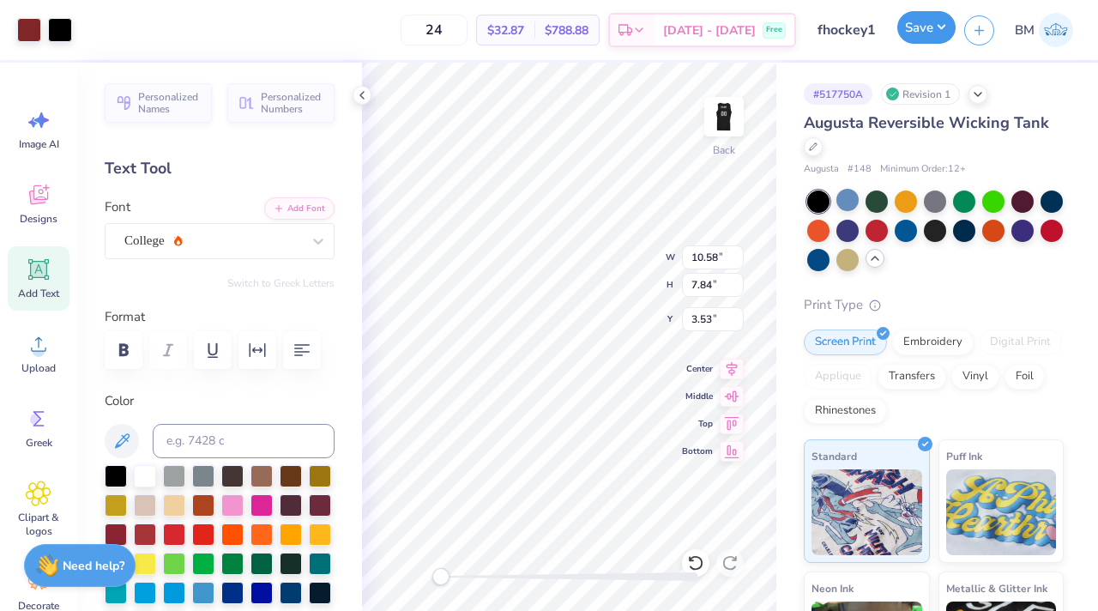
click at [615, 33] on button "Save" at bounding box center [926, 27] width 58 height 33
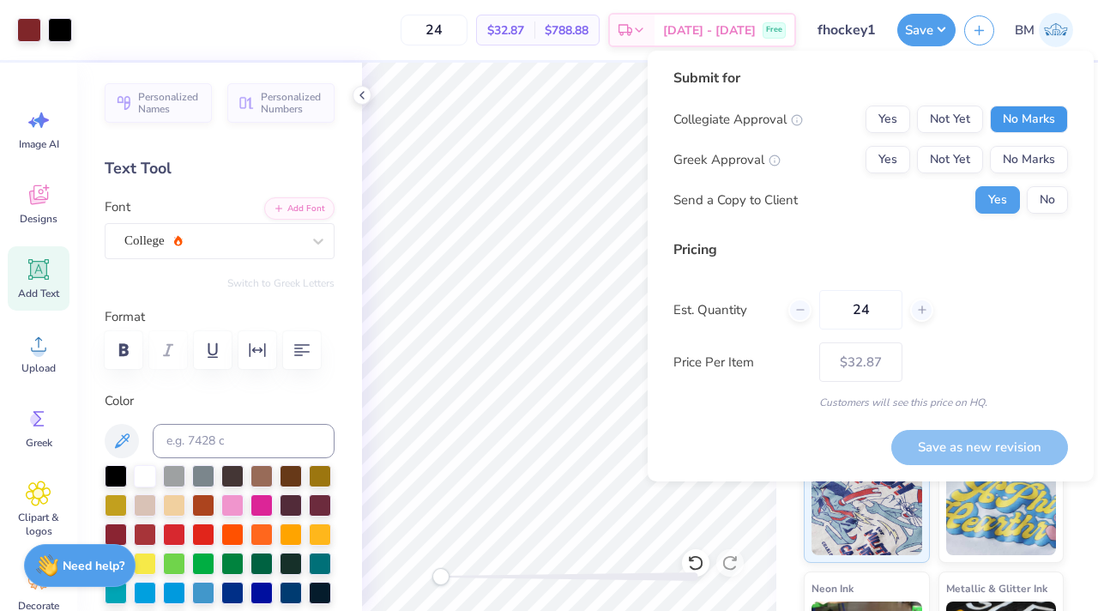
click at [615, 128] on button "No Marks" at bounding box center [1029, 118] width 78 height 27
click at [615, 163] on button "No Marks" at bounding box center [1029, 159] width 78 height 27
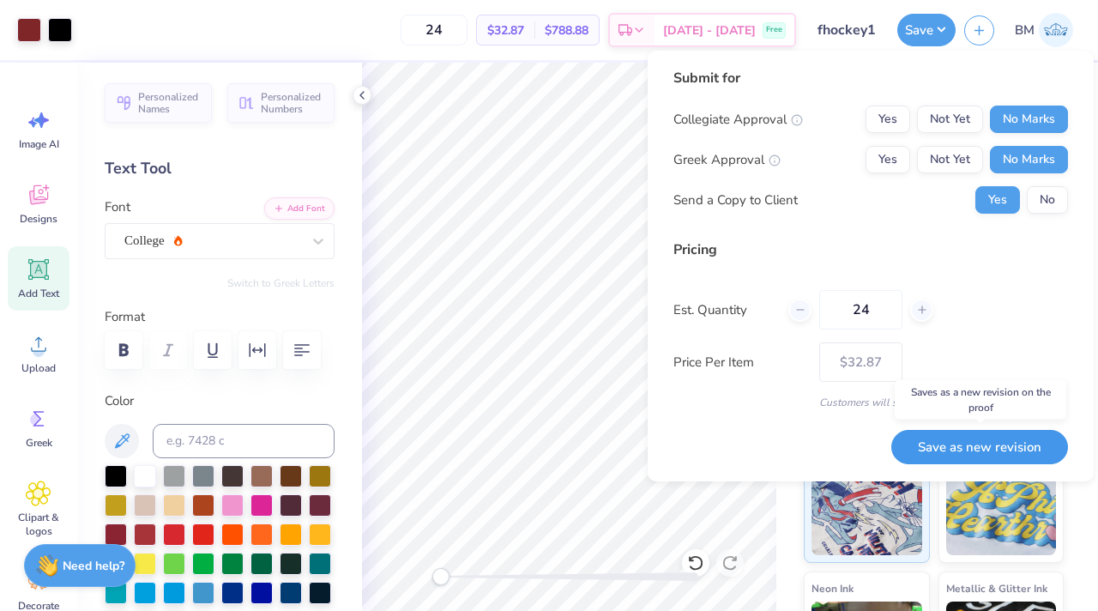
click at [615, 446] on button "Save as new revision" at bounding box center [979, 447] width 177 height 35
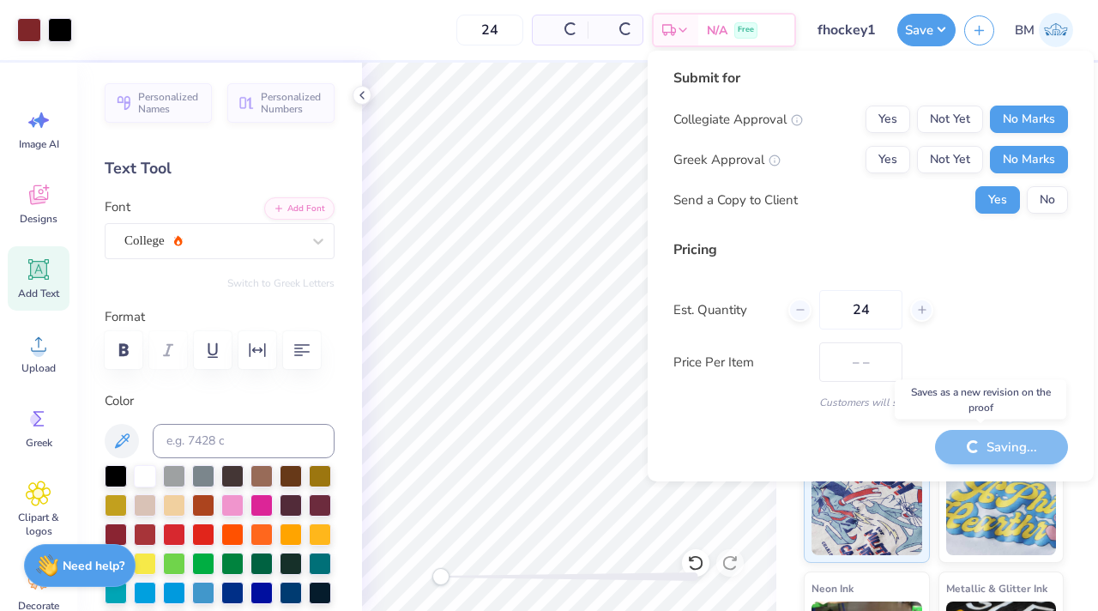
type input "$32.87"
